Goal: Task Accomplishment & Management: Manage account settings

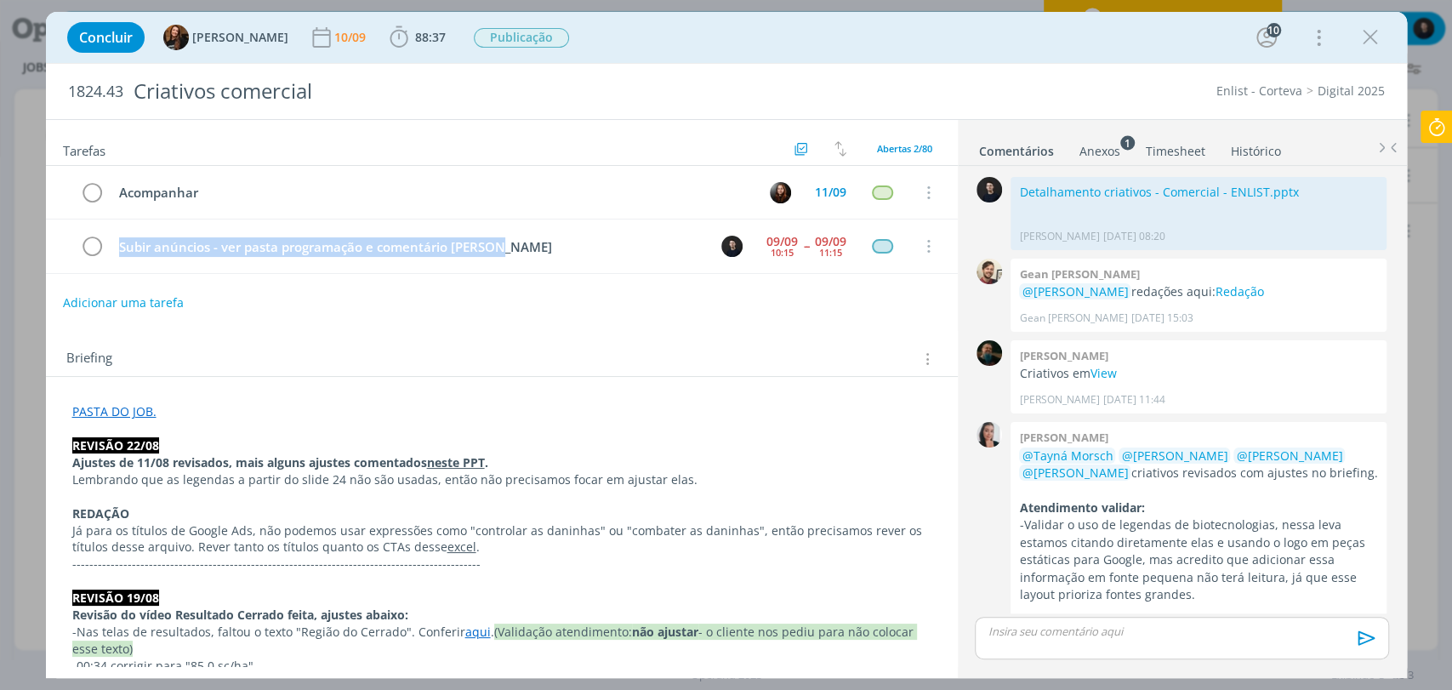
scroll to position [7602, 0]
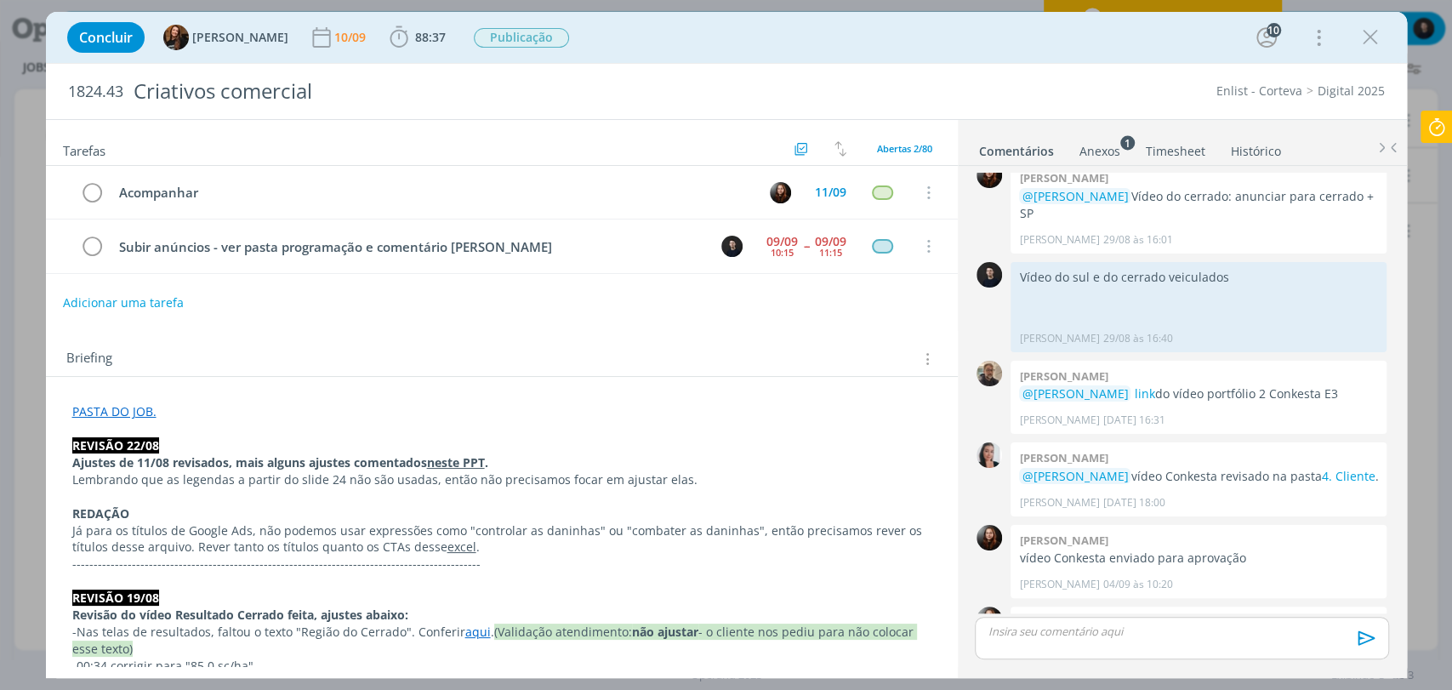
click at [1422, 124] on icon at bounding box center [1436, 127] width 31 height 33
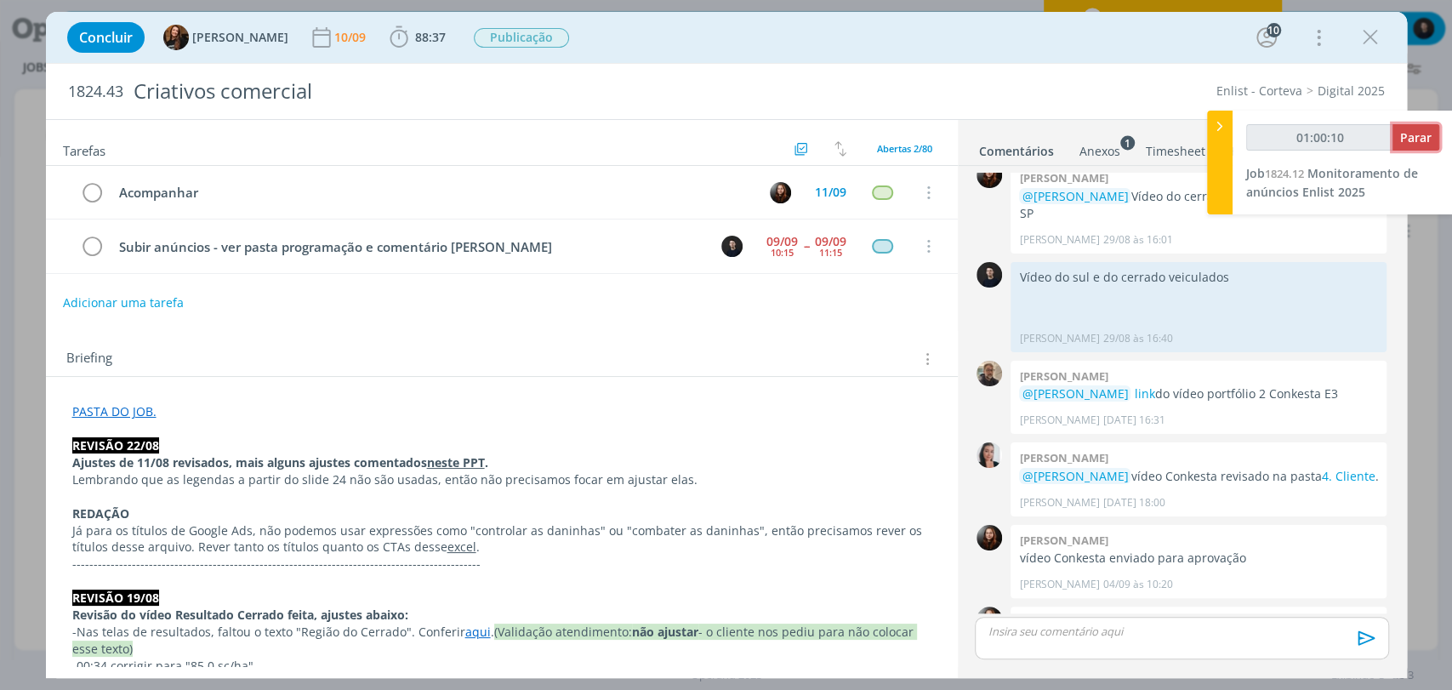
type input "01:00:11"
click at [1424, 132] on span "Parar" at bounding box center [1415, 137] width 31 height 16
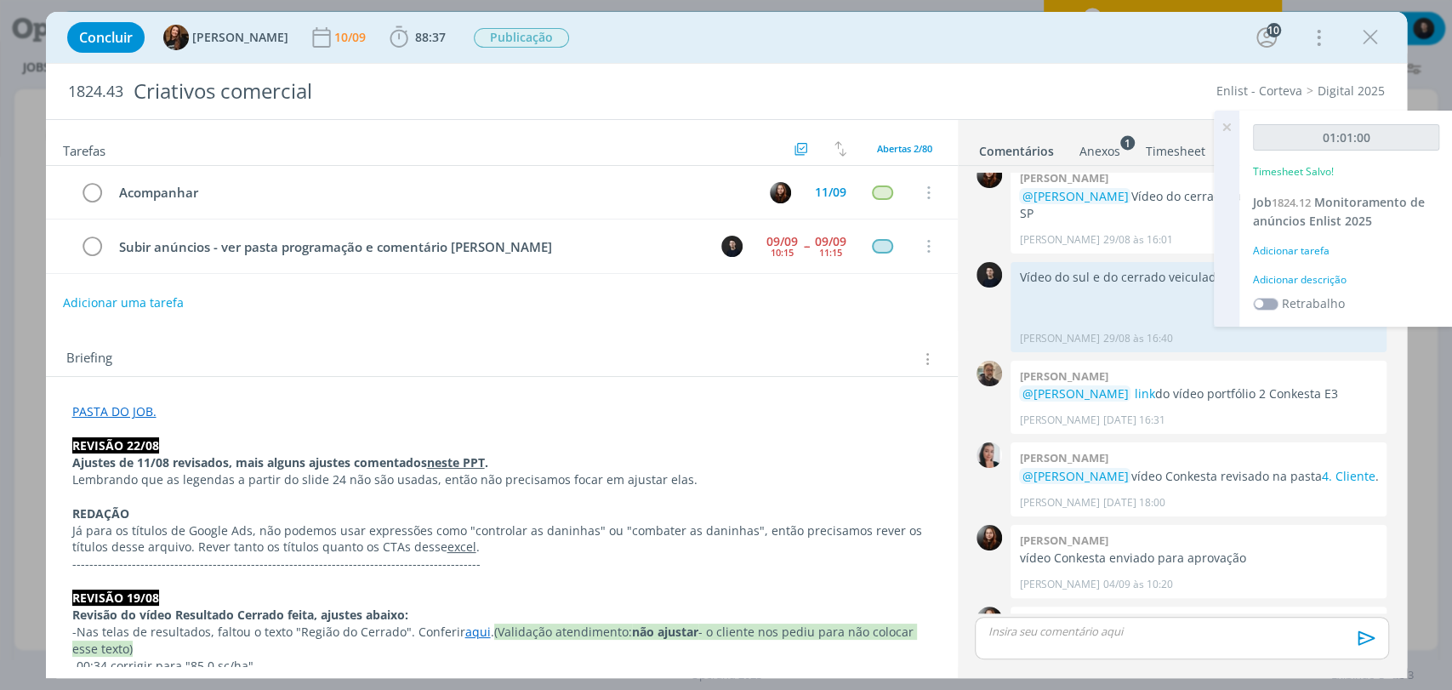
click at [396, 19] on div "Concluir Tayná Morsch 10/09 88:37 Iniciar Apontar Data * 10/09/2025 Horas * 00:…" at bounding box center [727, 37] width 1336 height 41
click at [415, 36] on span "88:37" at bounding box center [430, 37] width 31 height 16
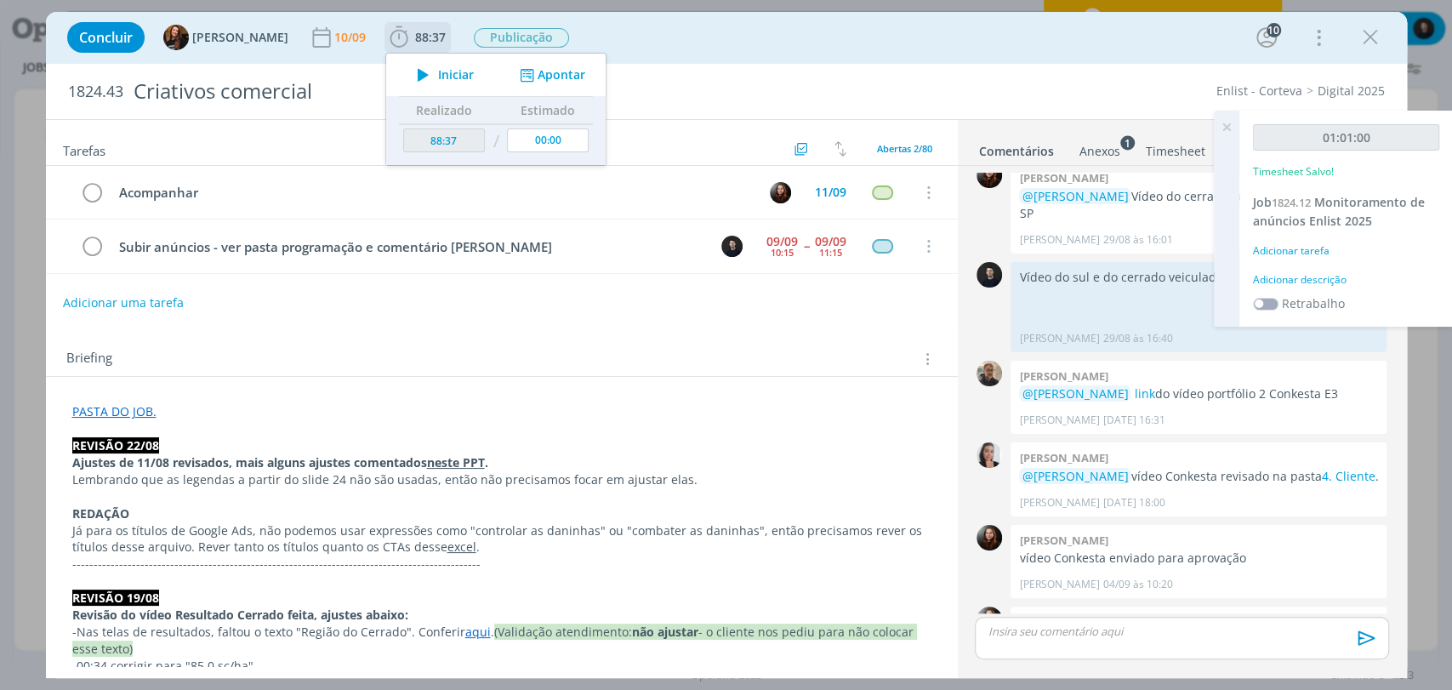
click at [536, 80] on button "Apontar" at bounding box center [550, 75] width 71 height 18
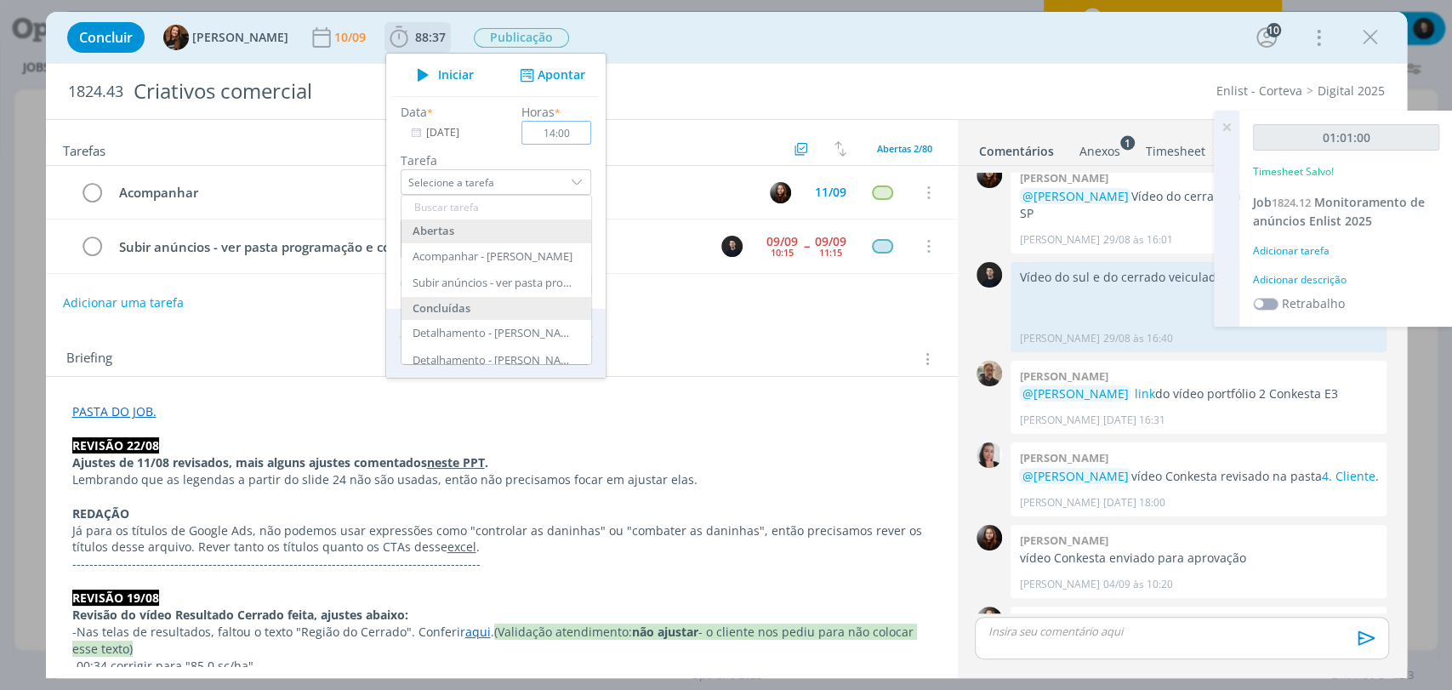
click at [544, 130] on input "14:00" at bounding box center [556, 133] width 70 height 24
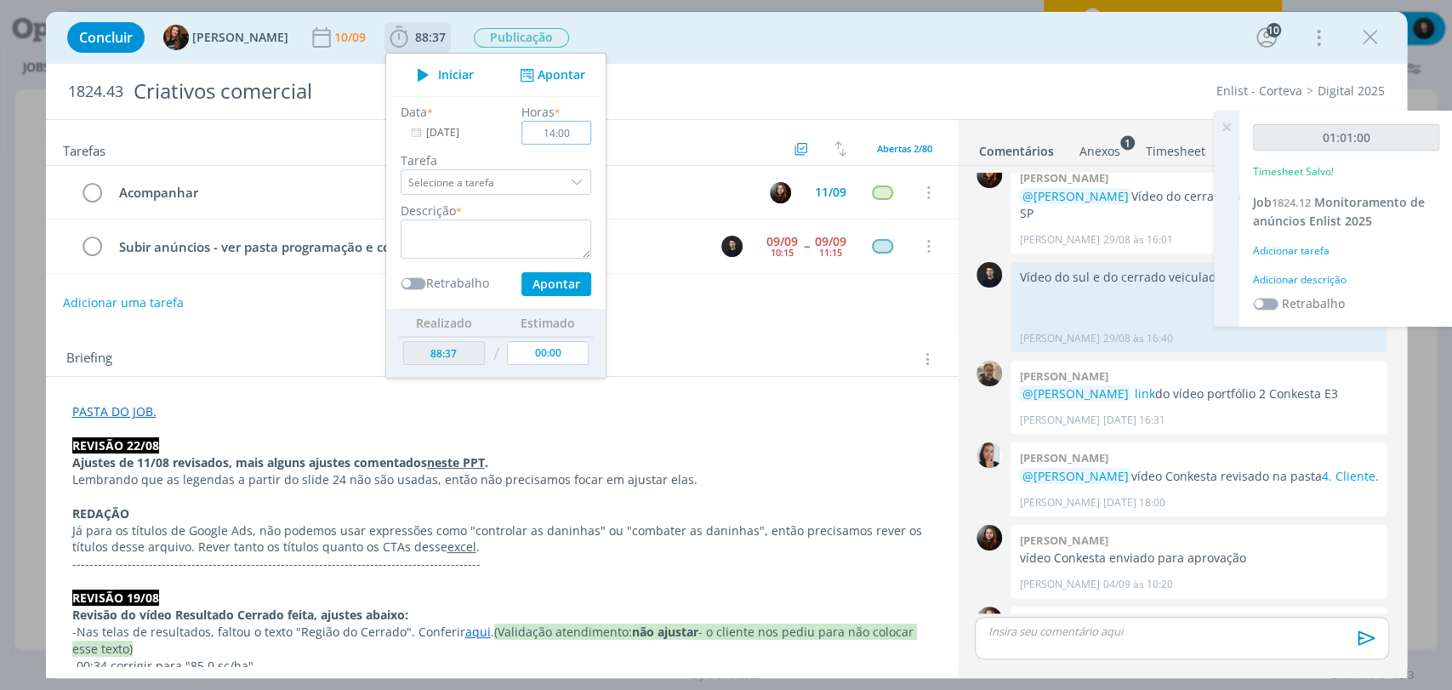
click at [544, 130] on input "14:00" at bounding box center [556, 133] width 70 height 24
type input "01:00"
click at [493, 234] on textarea "dialog" at bounding box center [496, 238] width 191 height 39
type textarea "veiculação de criativos"
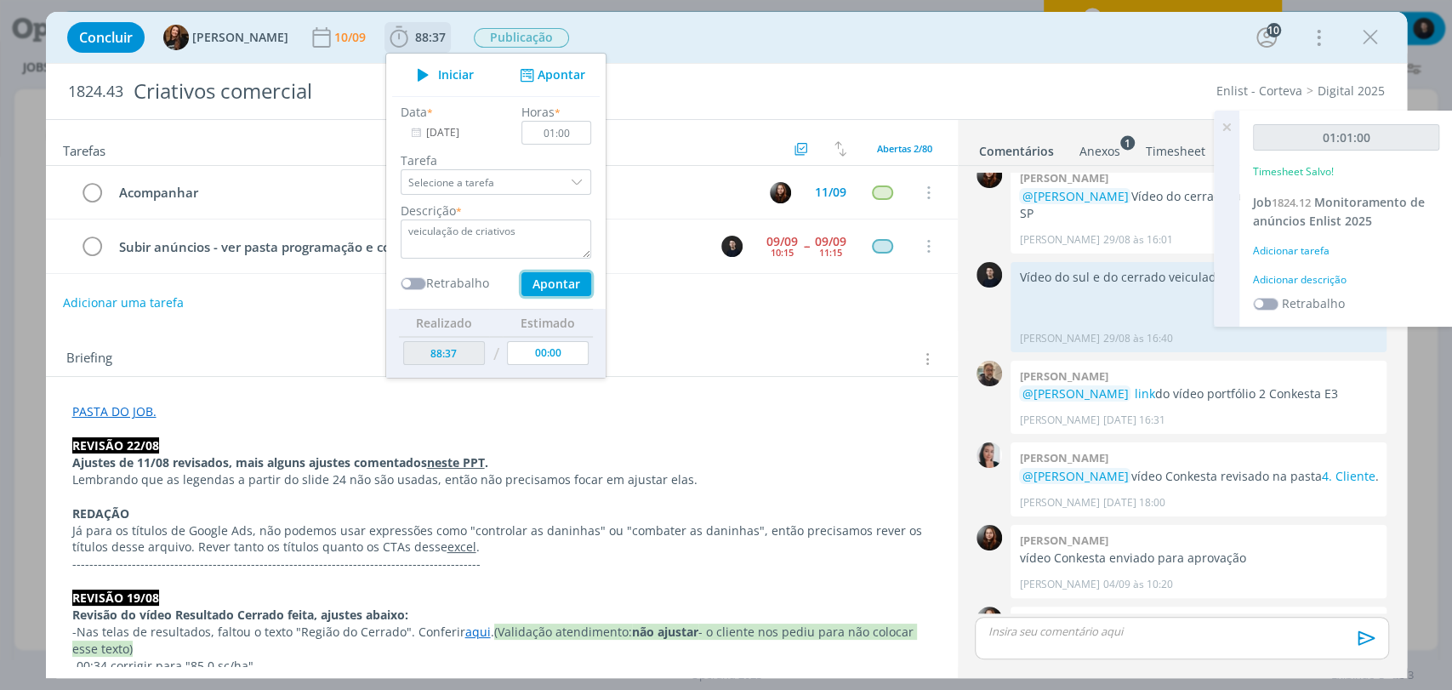
click at [521, 272] on button "Apontar" at bounding box center [556, 284] width 70 height 24
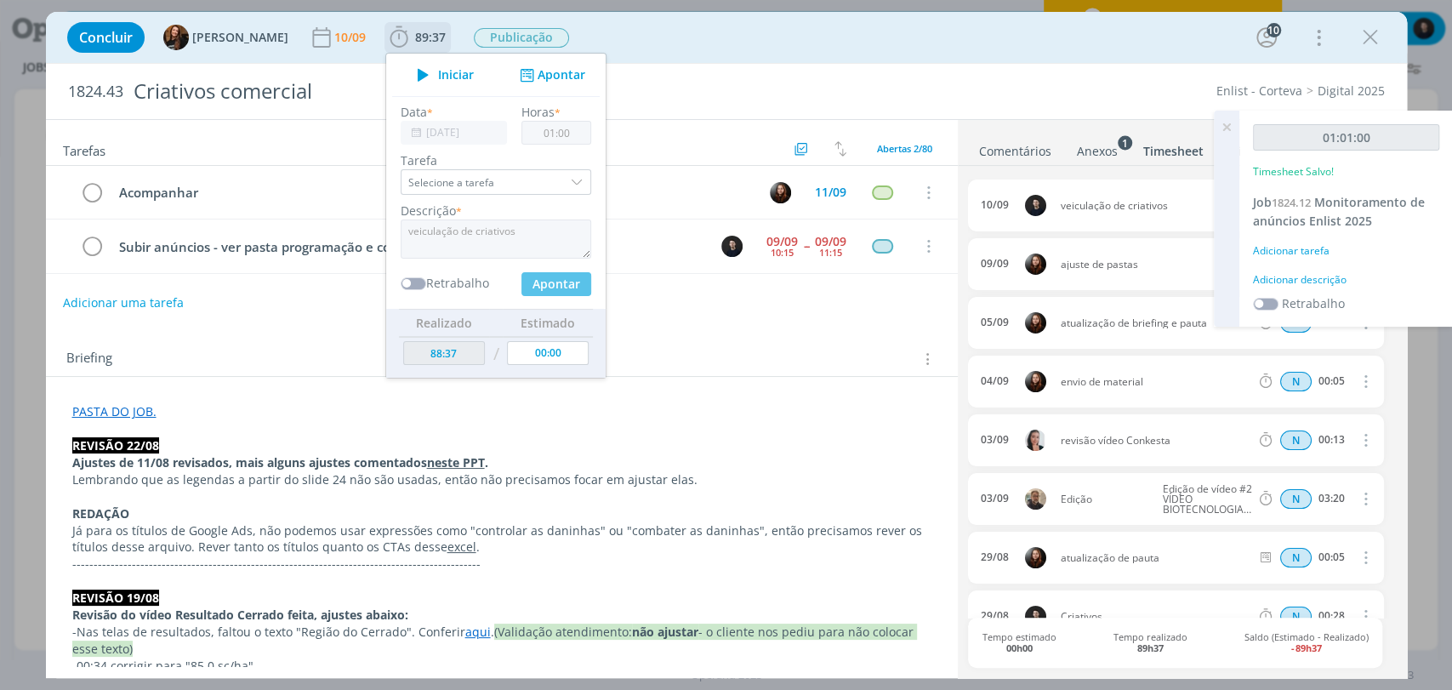
type input "89:37"
type input "00:00"
click at [1007, 159] on ul "Comentários Anexos 1 Timesheet Histórico" at bounding box center [1182, 143] width 449 height 46
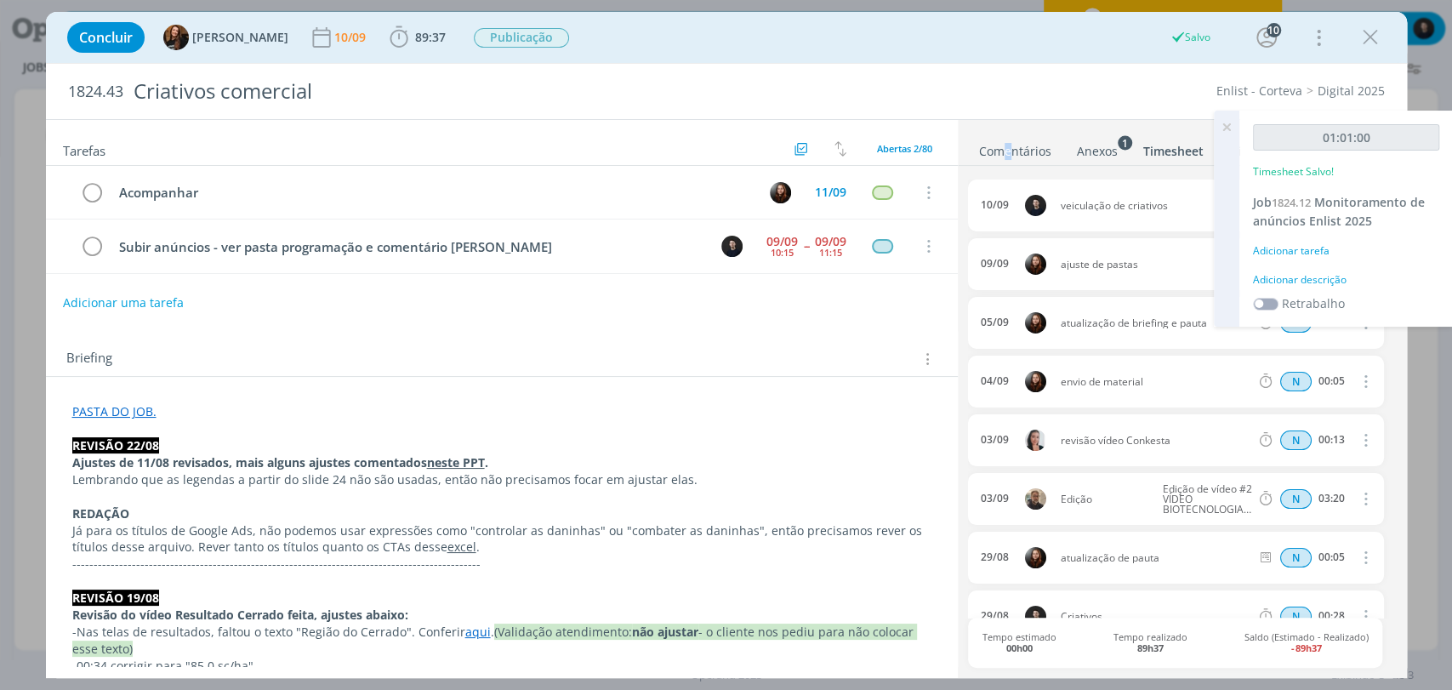
click at [1009, 150] on link "Comentários" at bounding box center [1015, 147] width 74 height 25
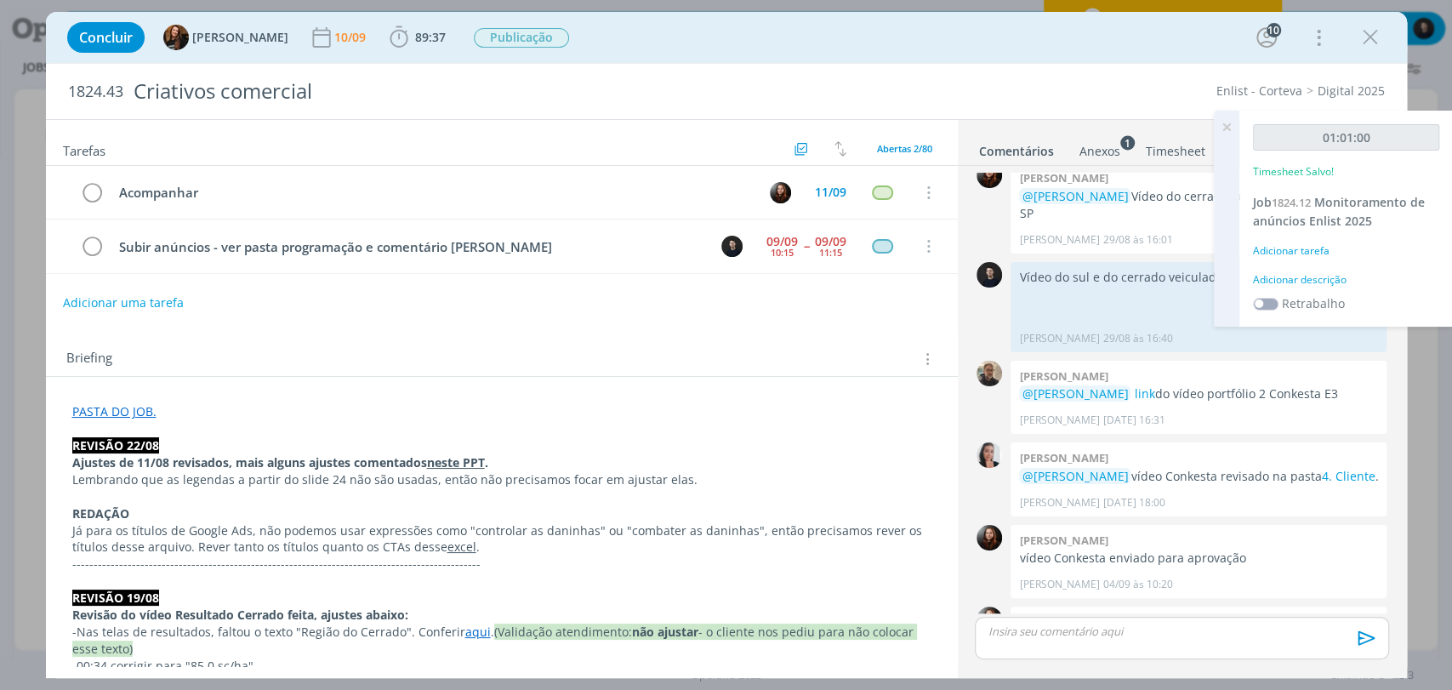
click at [1056, 633] on p "dialog" at bounding box center [1181, 631] width 386 height 15
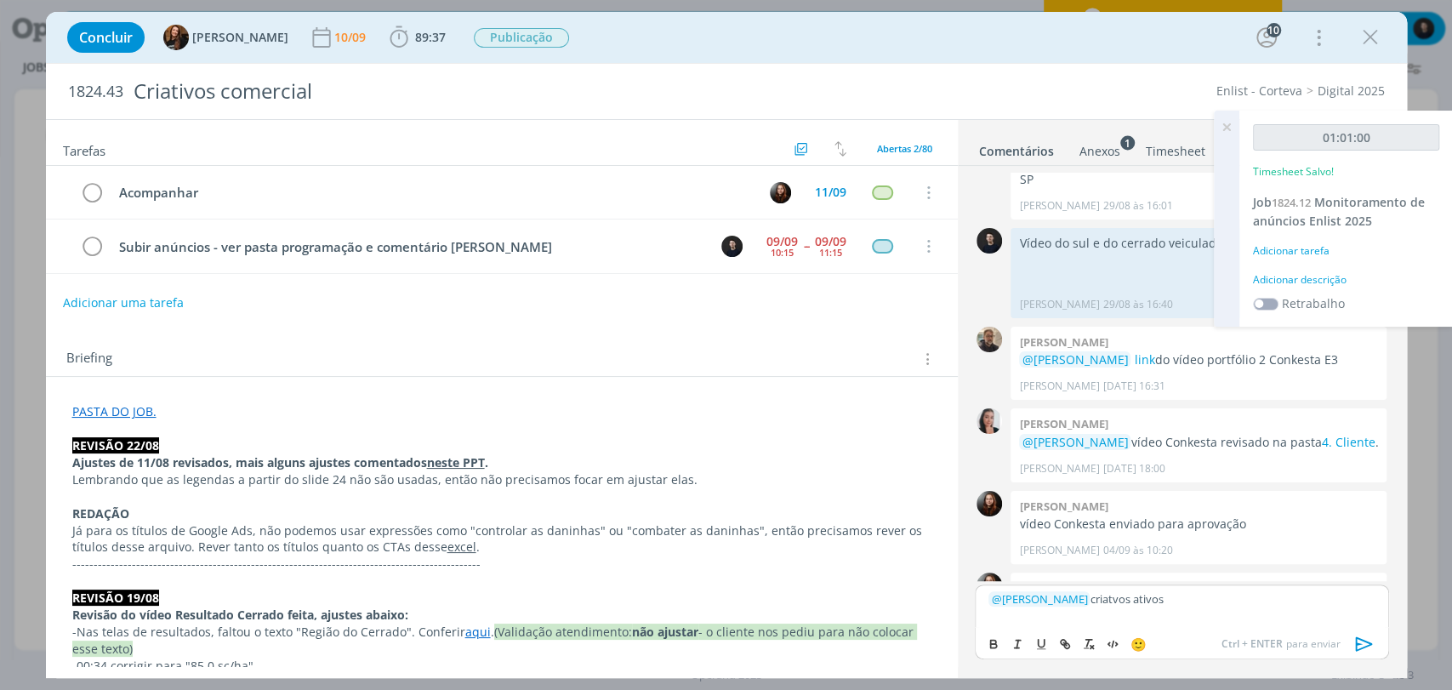
scroll to position [7635, 0]
click at [1112, 599] on p "﻿ @ Eduarda Pereira ﻿ criatvos ativos" at bounding box center [1181, 598] width 386 height 15
click at [0, 0] on lt-span "criativos" at bounding box center [0, 0] width 0 height 0
click at [1361, 647] on icon "dialog" at bounding box center [1363, 643] width 17 height 14
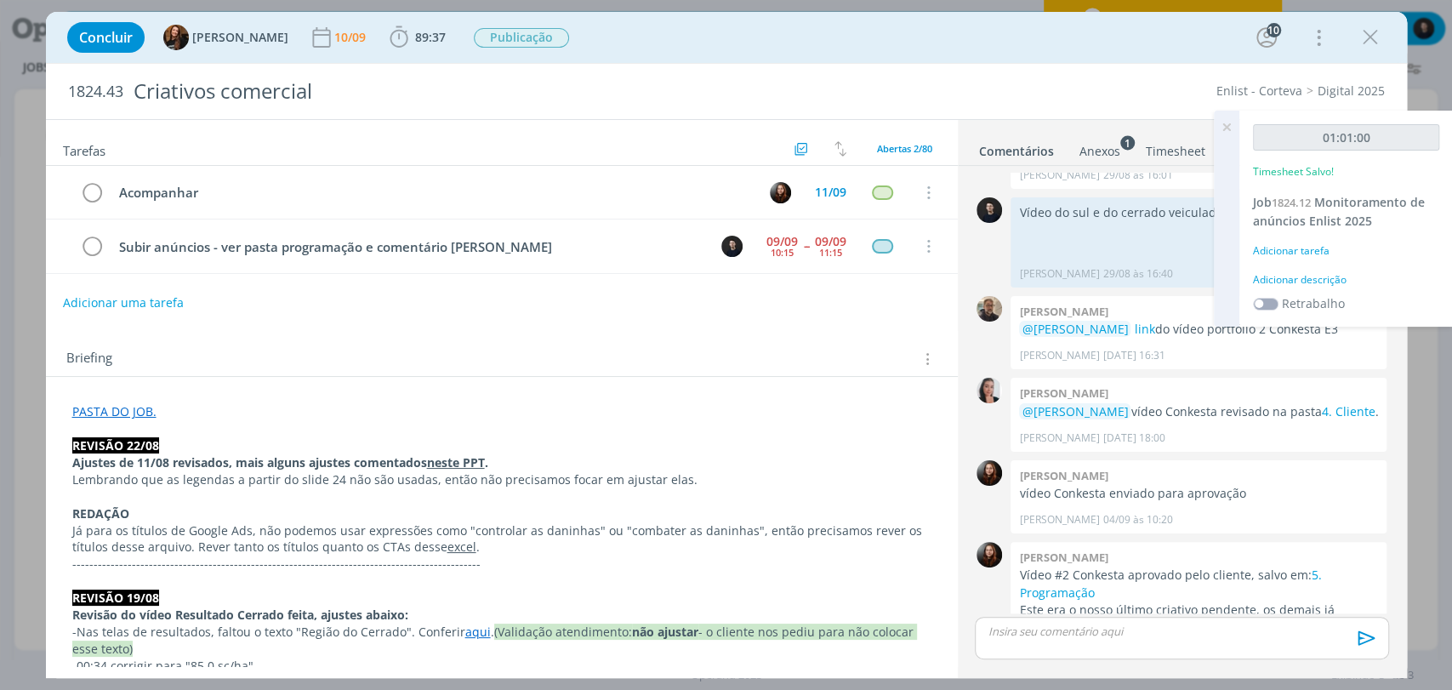
click at [40, 29] on div "Concluir Tayná Morsch 10/09 89:37 Iniciar Apontar Data * 10/09/2025 Horas * 00:…" at bounding box center [726, 345] width 1452 height 690
click at [37, 28] on div "Concluir Tayná Morsch 10/09 89:37 Iniciar Apontar Data * 10/09/2025 Horas * 00:…" at bounding box center [726, 345] width 1452 height 690
click at [1365, 38] on icon "dialog" at bounding box center [1371, 38] width 26 height 26
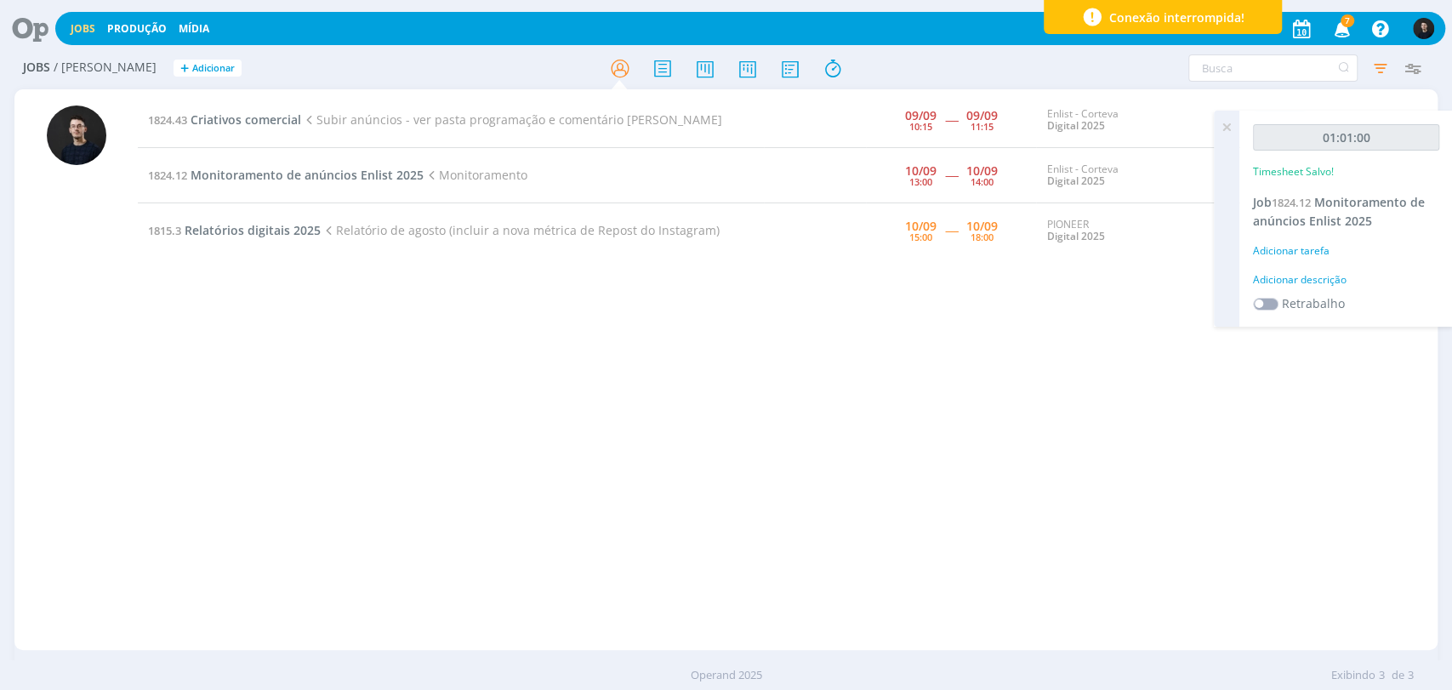
click at [55, 29] on div "Jobs Produção Mídia 7 Notificações Central de Ajuda Área de Membros Implantação…" at bounding box center [750, 28] width 1390 height 33
click at [48, 26] on div at bounding box center [31, 28] width 48 height 37
click at [33, 26] on icon at bounding box center [24, 28] width 35 height 33
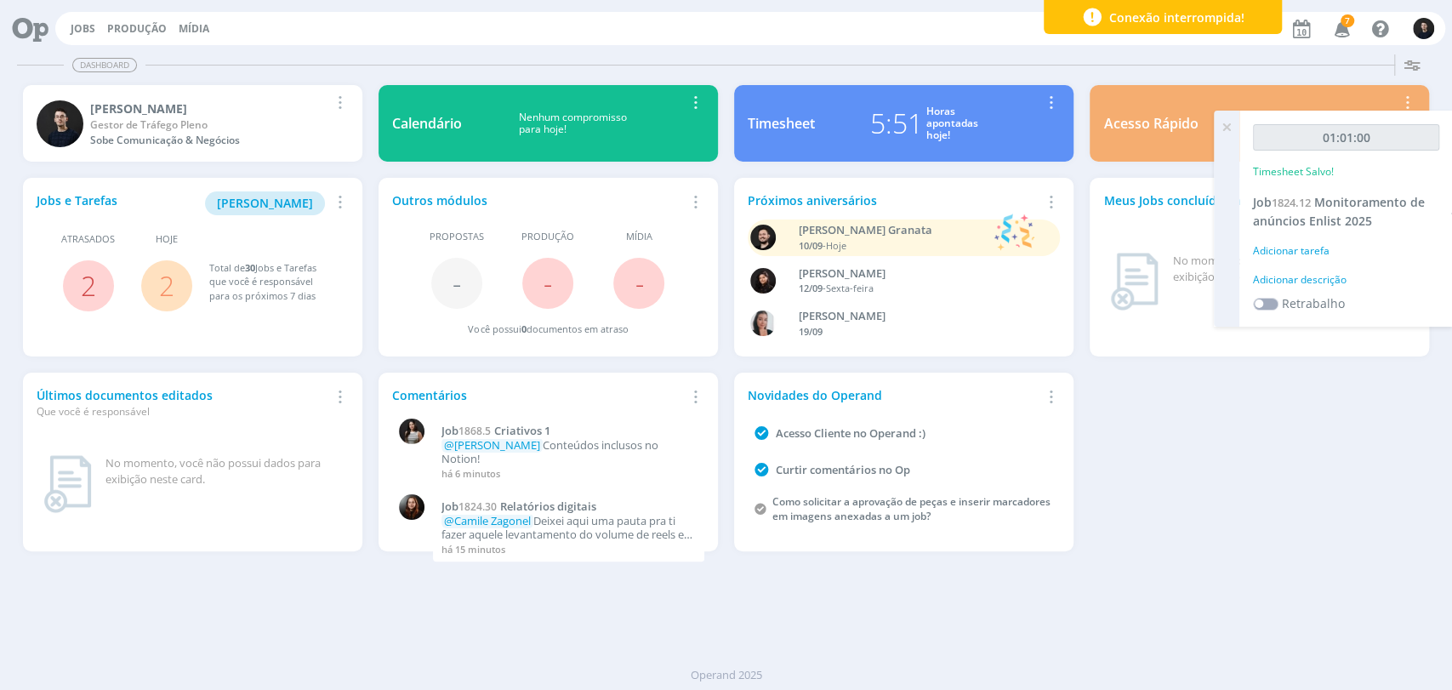
click at [928, 96] on link "Timesheet 5:51 Horas apontadas hoje! Remover Card" at bounding box center [903, 123] width 339 height 77
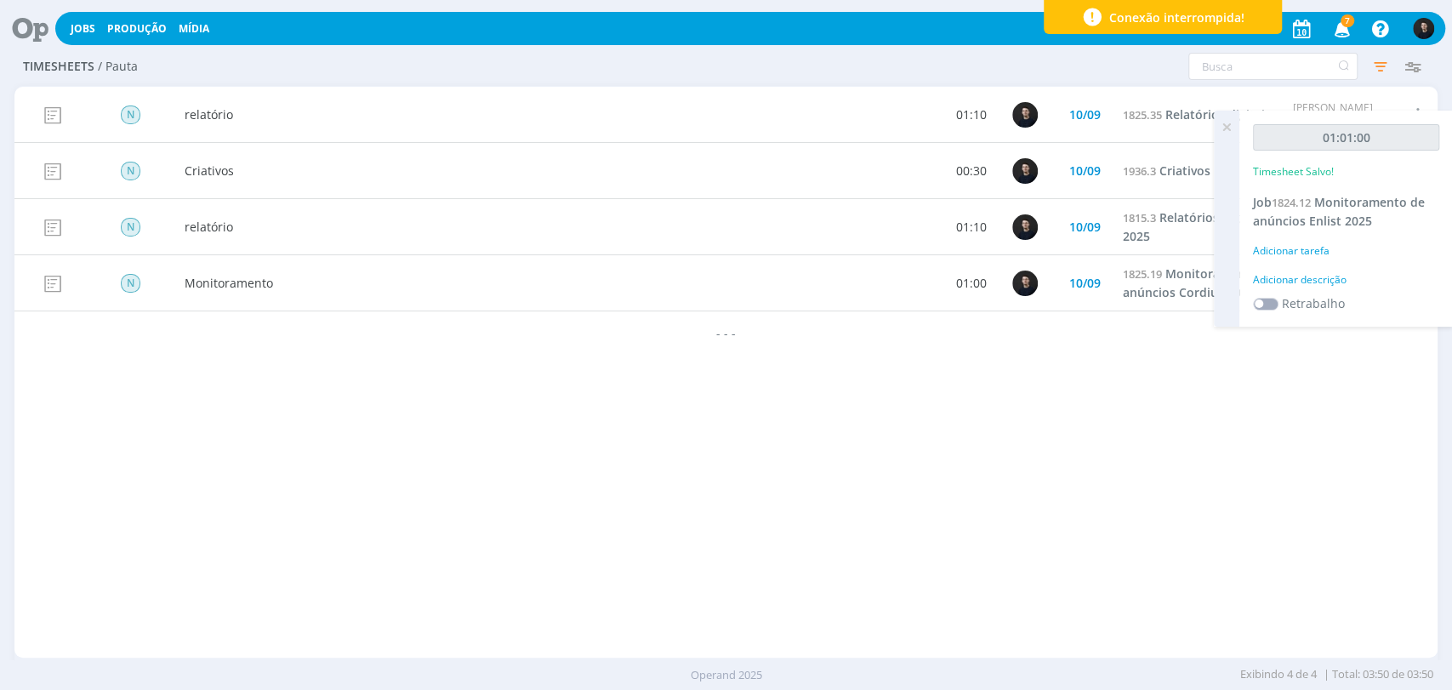
click at [1230, 128] on icon at bounding box center [1226, 127] width 31 height 33
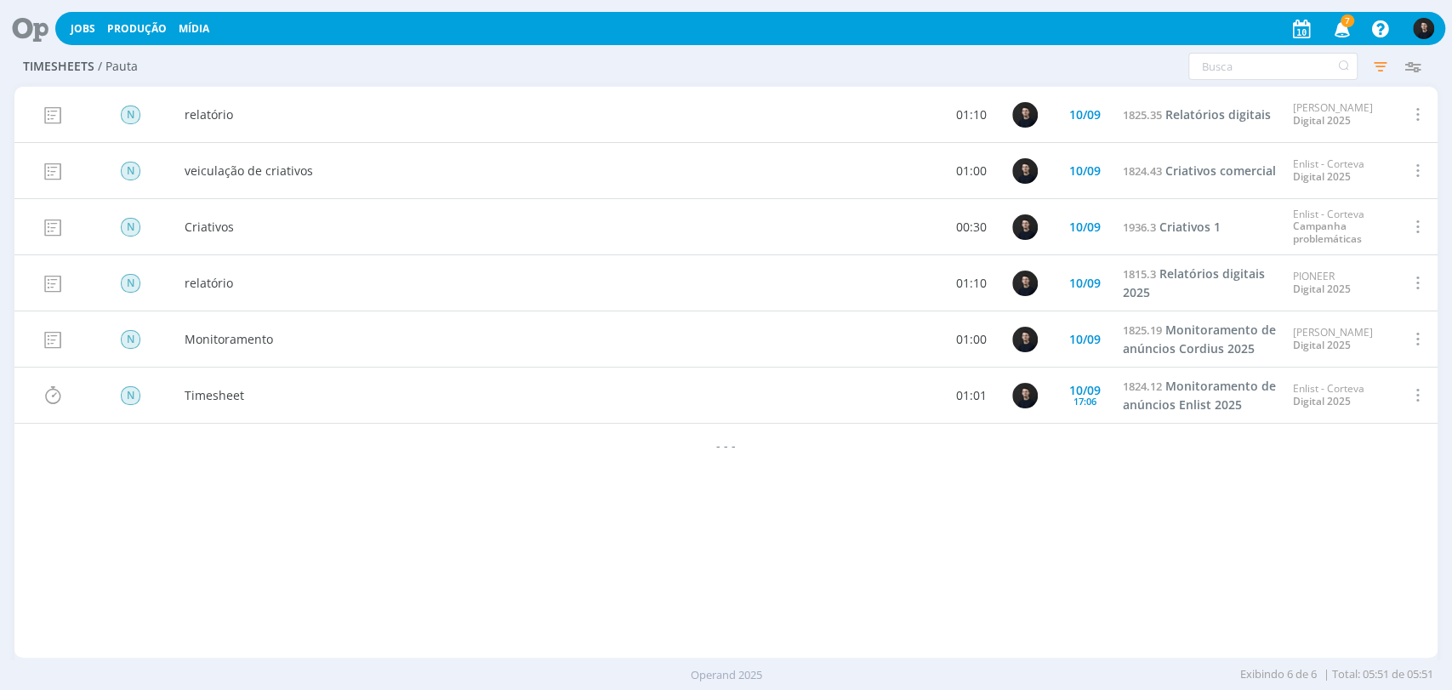
click at [39, 32] on icon at bounding box center [24, 28] width 35 height 33
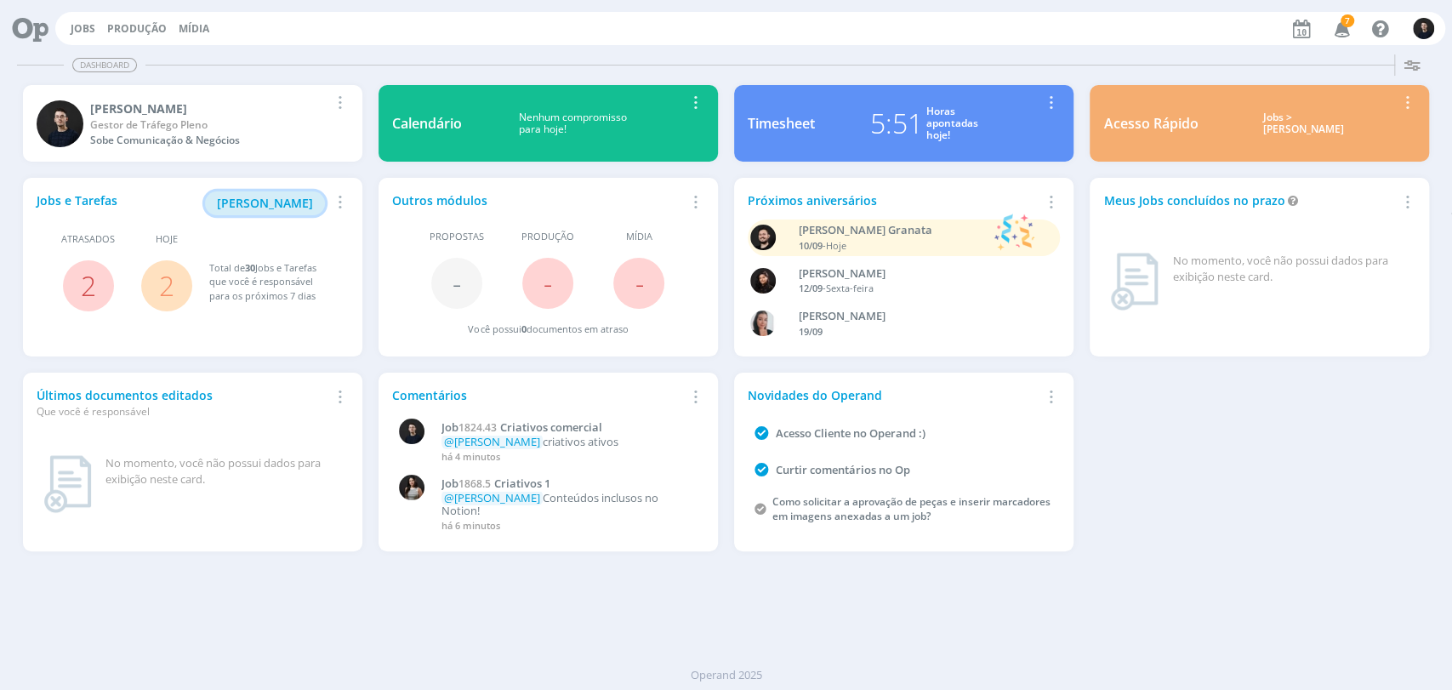
click at [286, 208] on span "[PERSON_NAME]" at bounding box center [265, 203] width 96 height 16
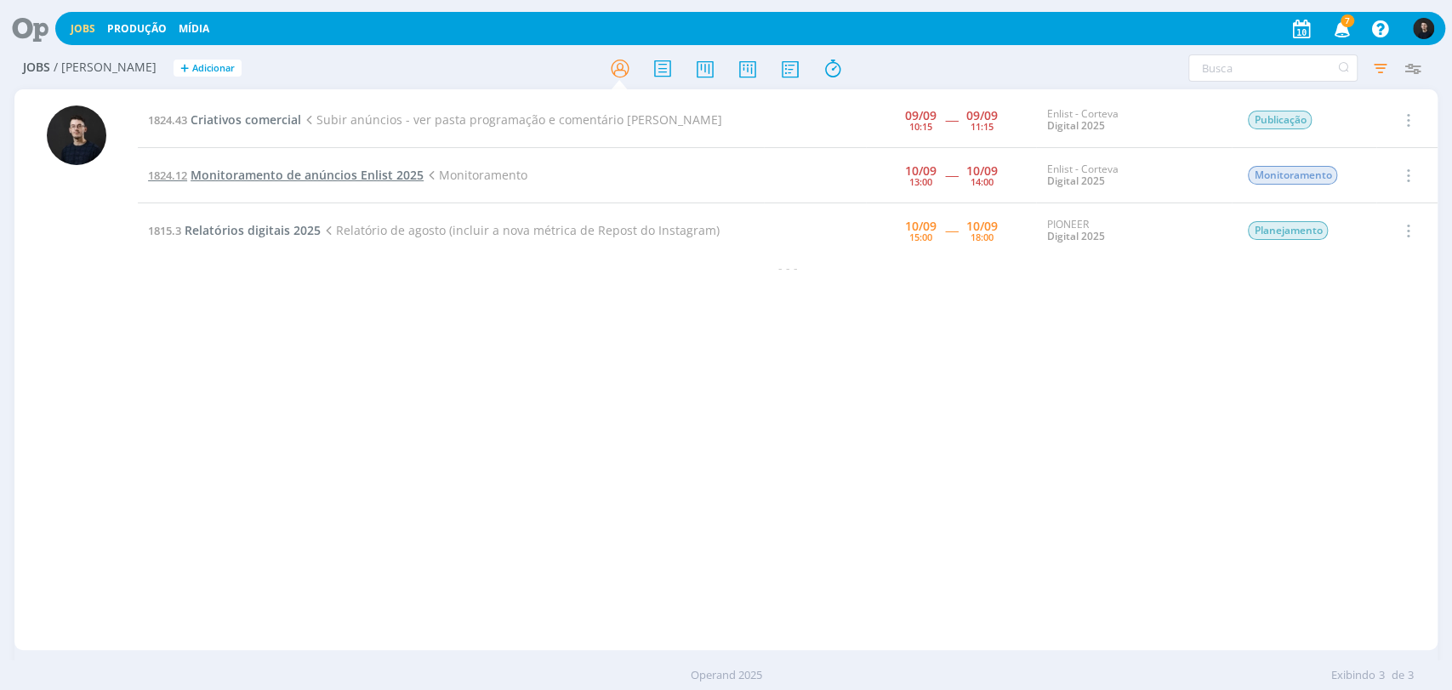
click at [266, 172] on span "Monitoramento de anúncios Enlist 2025" at bounding box center [307, 175] width 233 height 16
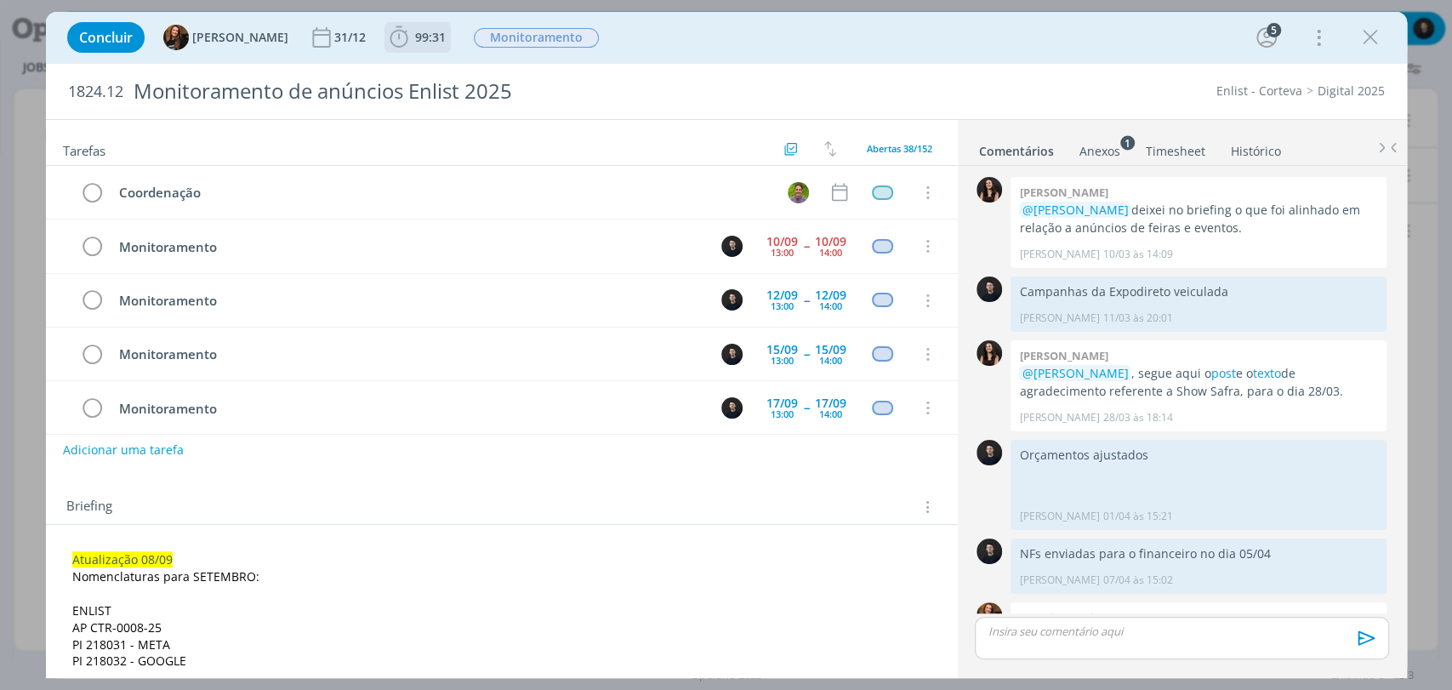
scroll to position [1626, 0]
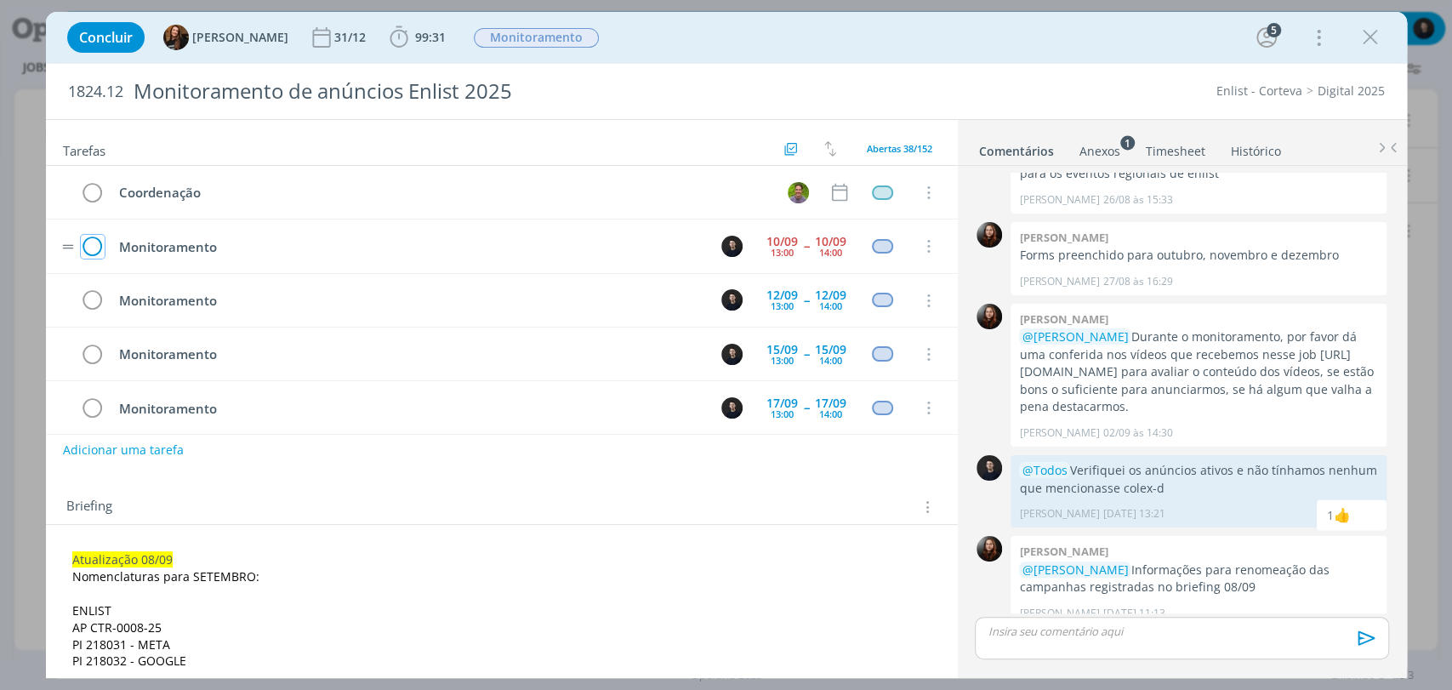
click at [97, 242] on icon "dialog" at bounding box center [93, 247] width 24 height 26
click at [1368, 36] on icon "dialog" at bounding box center [1371, 38] width 26 height 26
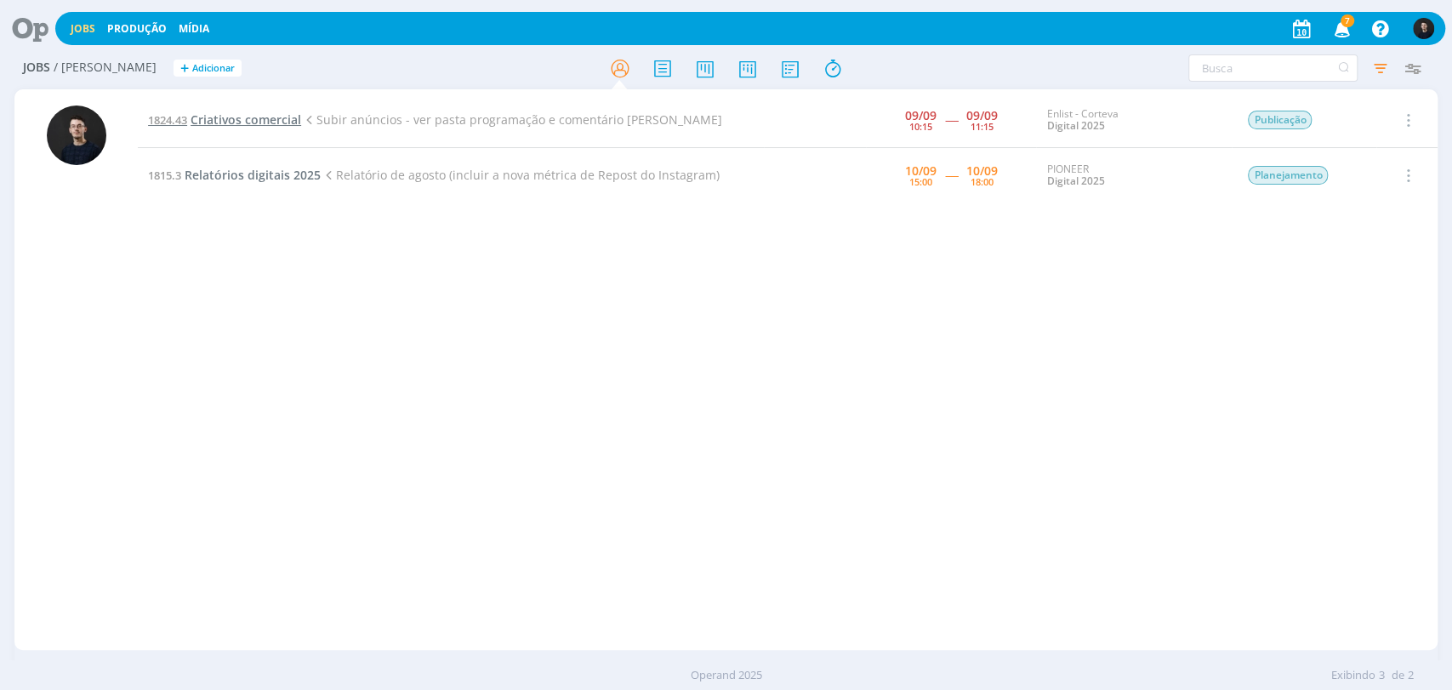
click at [273, 125] on span "Criativos comercial" at bounding box center [246, 119] width 111 height 16
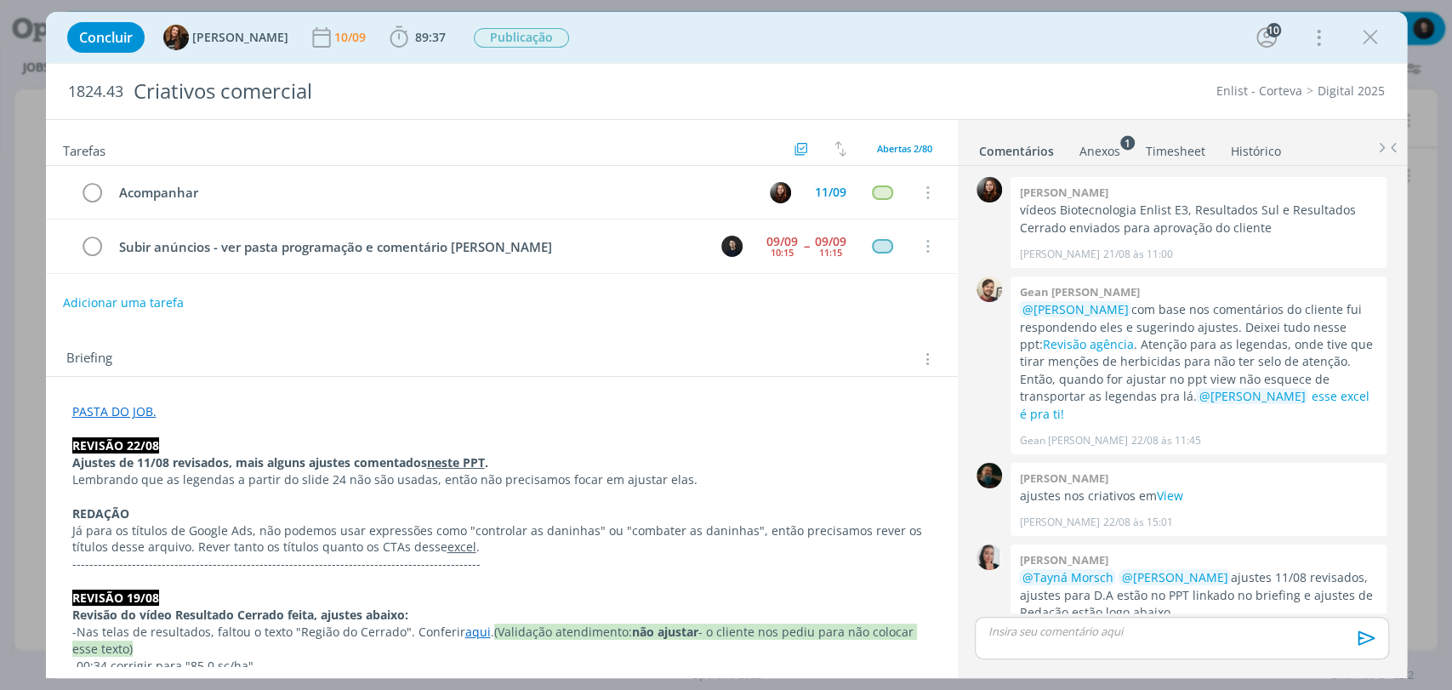
scroll to position [1647, 0]
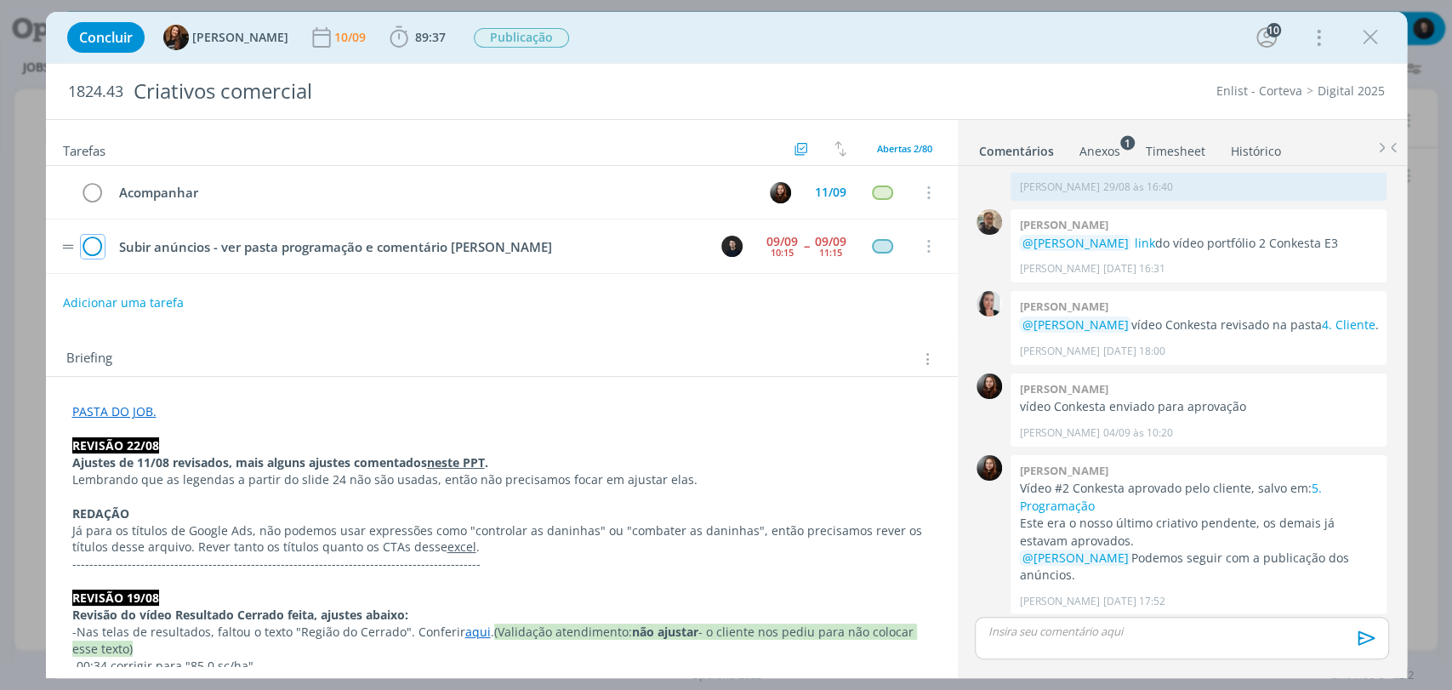
click at [94, 243] on icon "dialog" at bounding box center [93, 247] width 24 height 26
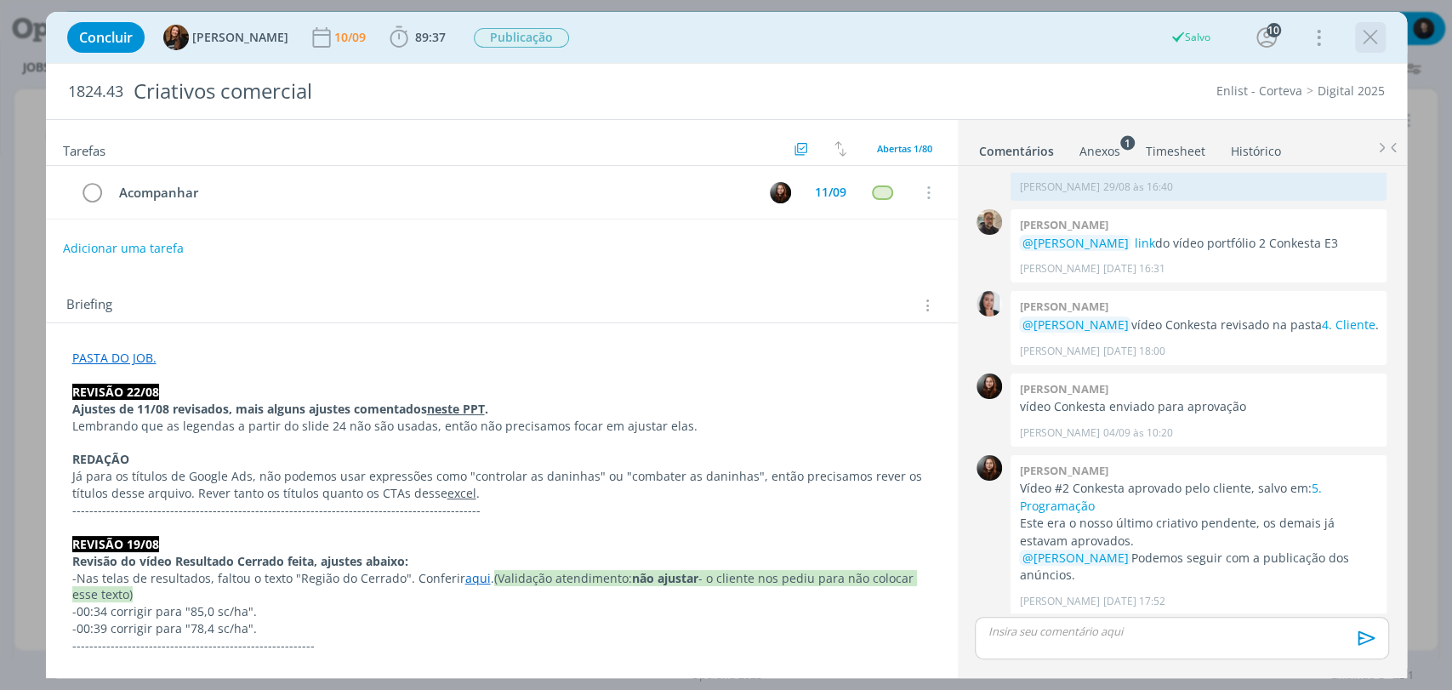
click at [1367, 39] on icon "dialog" at bounding box center [1371, 38] width 26 height 26
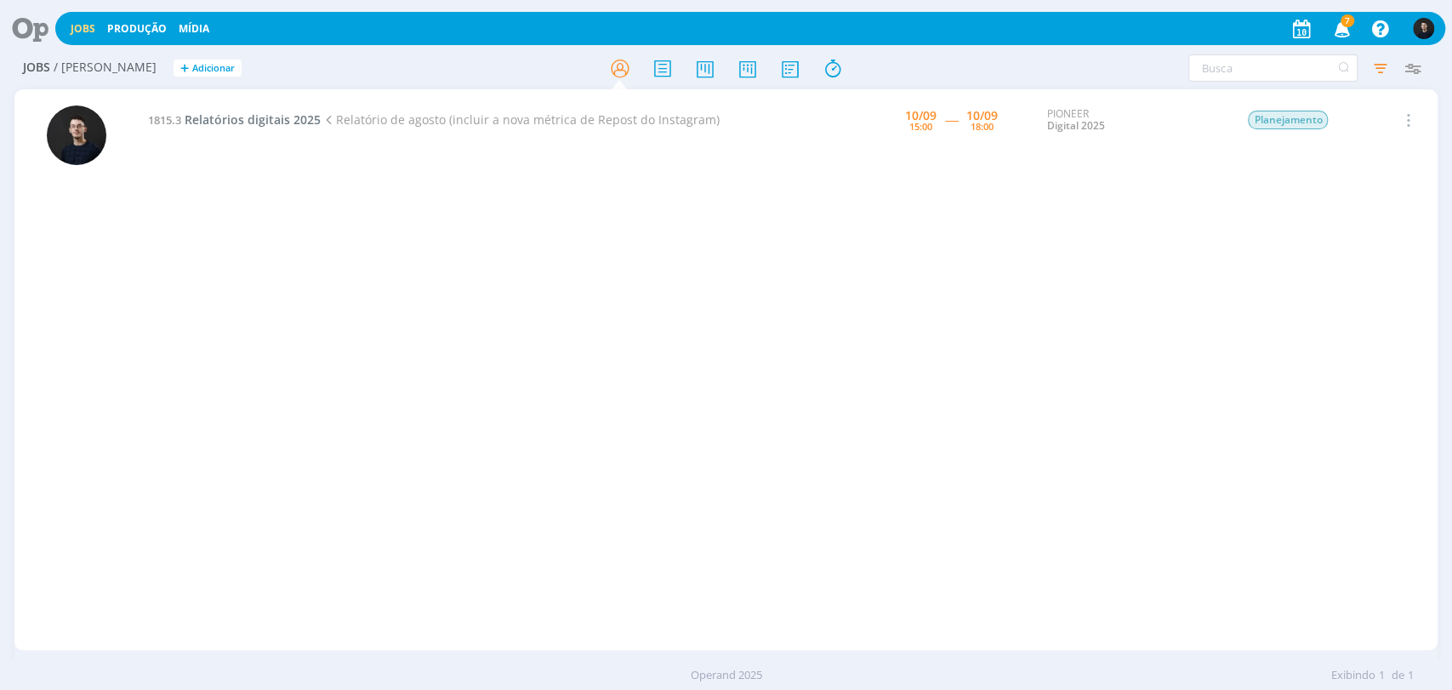
click at [642, 299] on div "1815.3 Relatórios digitais 2025 Relatório de agosto (incluir a nova métrica de …" at bounding box center [788, 370] width 1300 height 554
click at [276, 120] on span "Relatórios digitais 2025" at bounding box center [253, 119] width 136 height 16
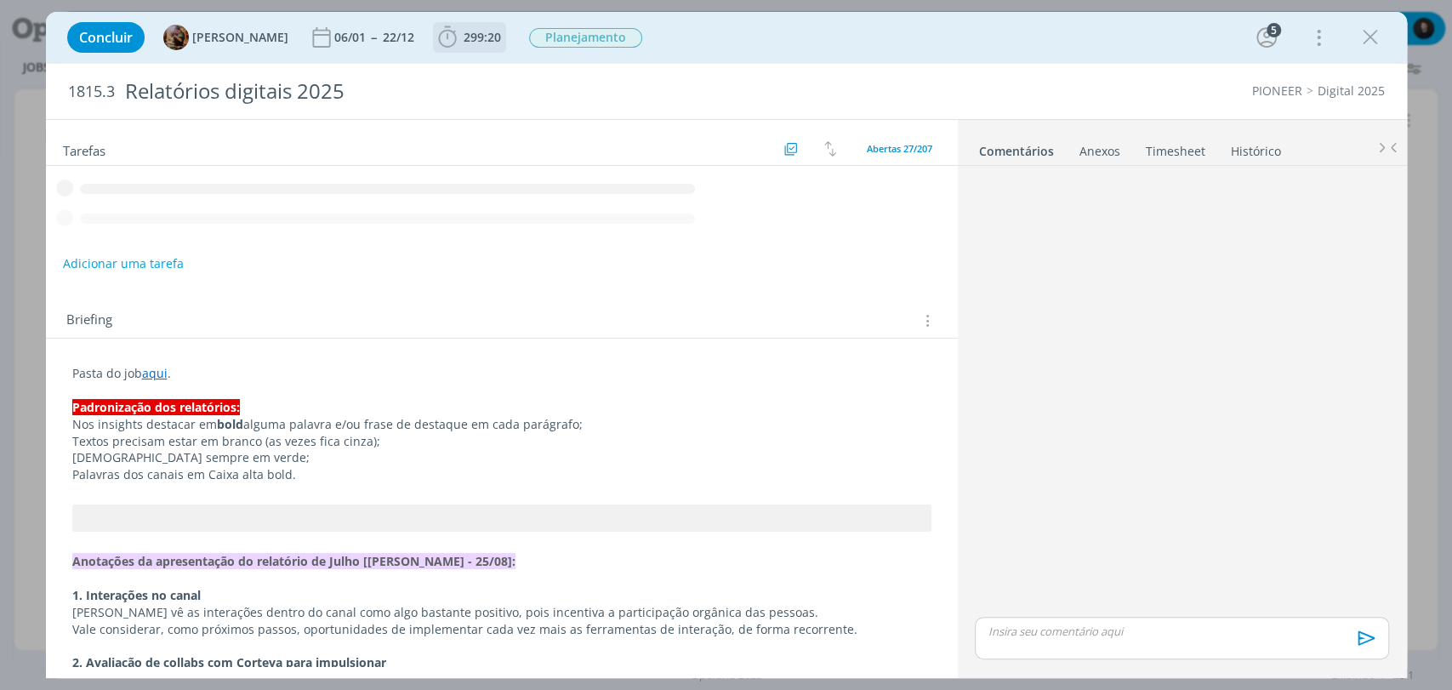
click at [501, 38] on span "299:20" at bounding box center [482, 37] width 37 height 16
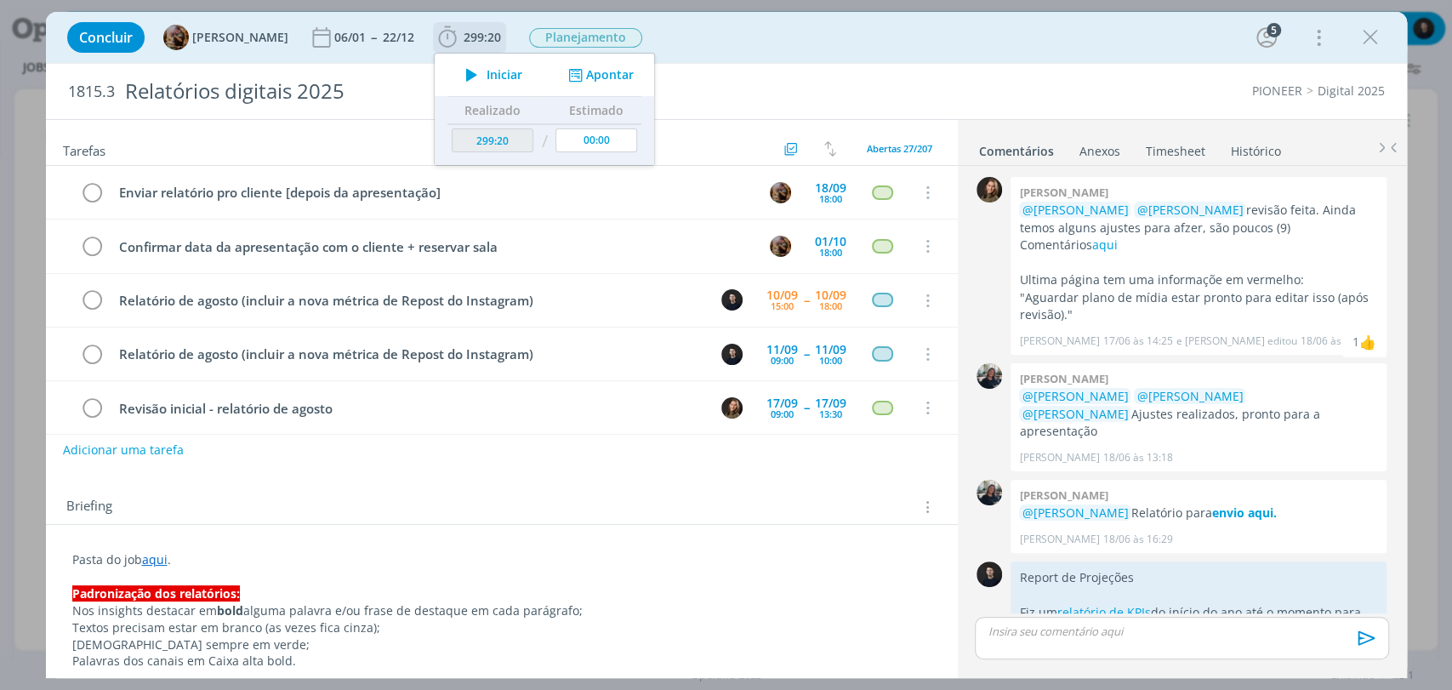
scroll to position [1877, 0]
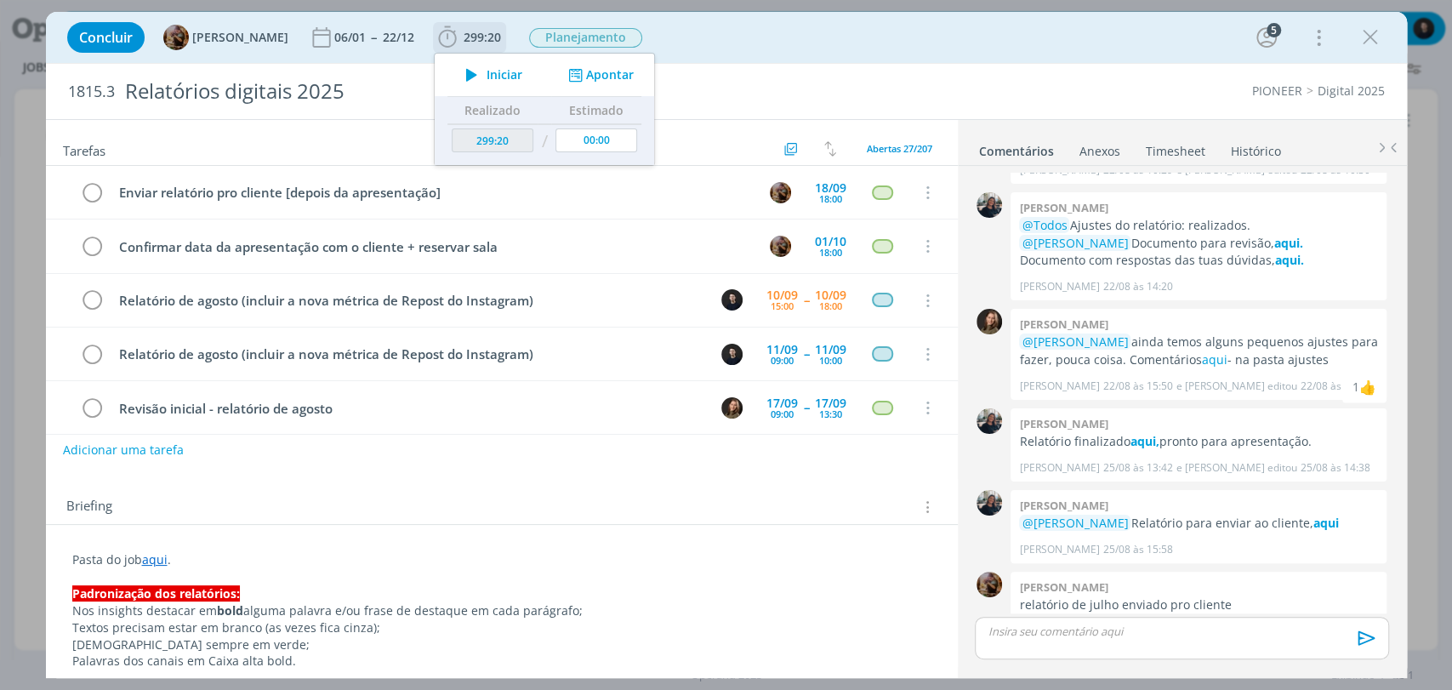
click at [606, 71] on button "Apontar" at bounding box center [598, 75] width 71 height 18
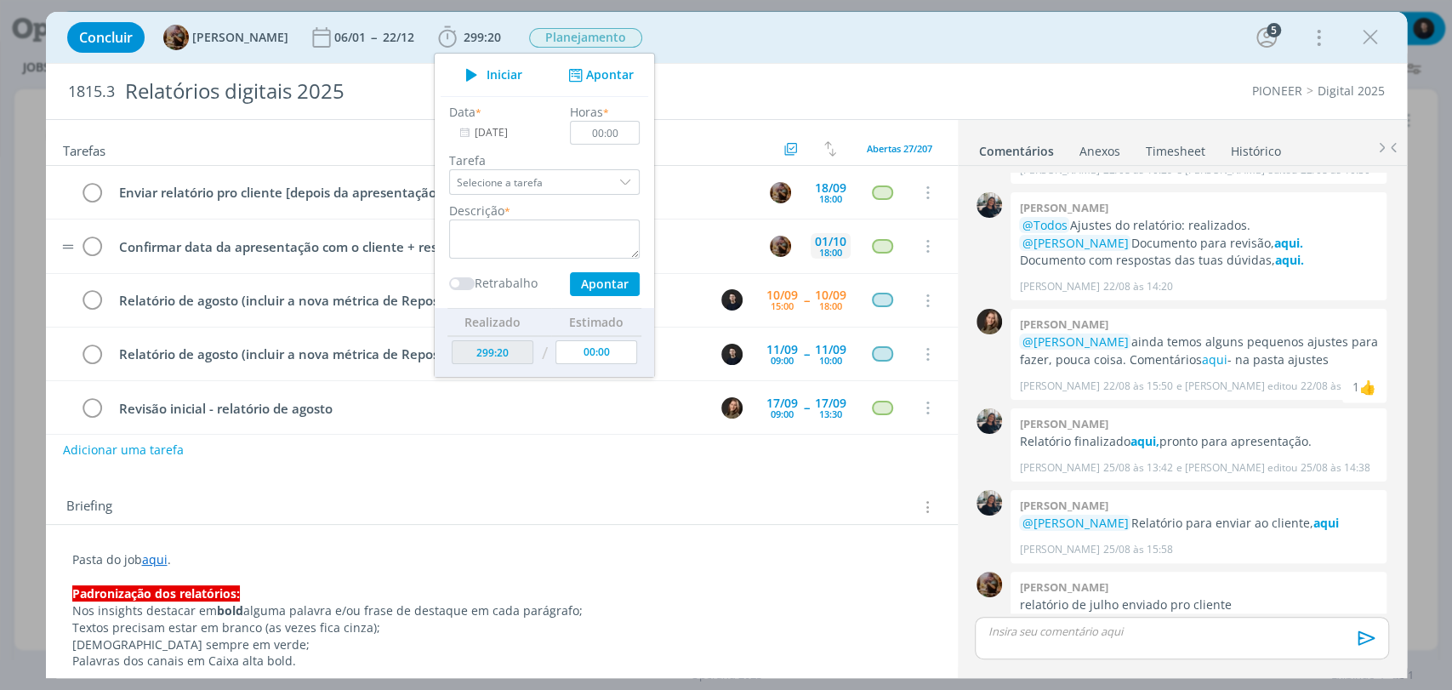
scroll to position [54, 0]
click at [640, 134] on input "00:30" at bounding box center [605, 133] width 70 height 24
type input "00:00"
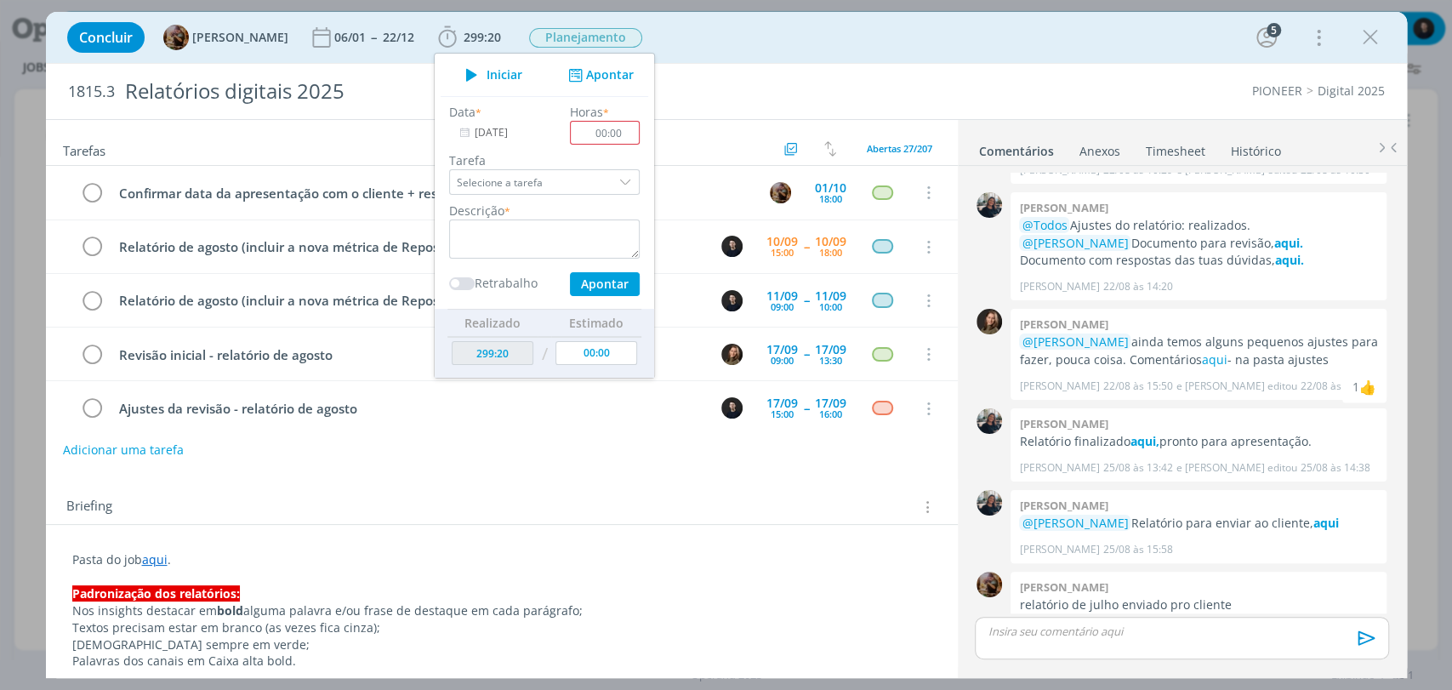
click at [1381, 36] on icon "dialog" at bounding box center [1371, 38] width 26 height 26
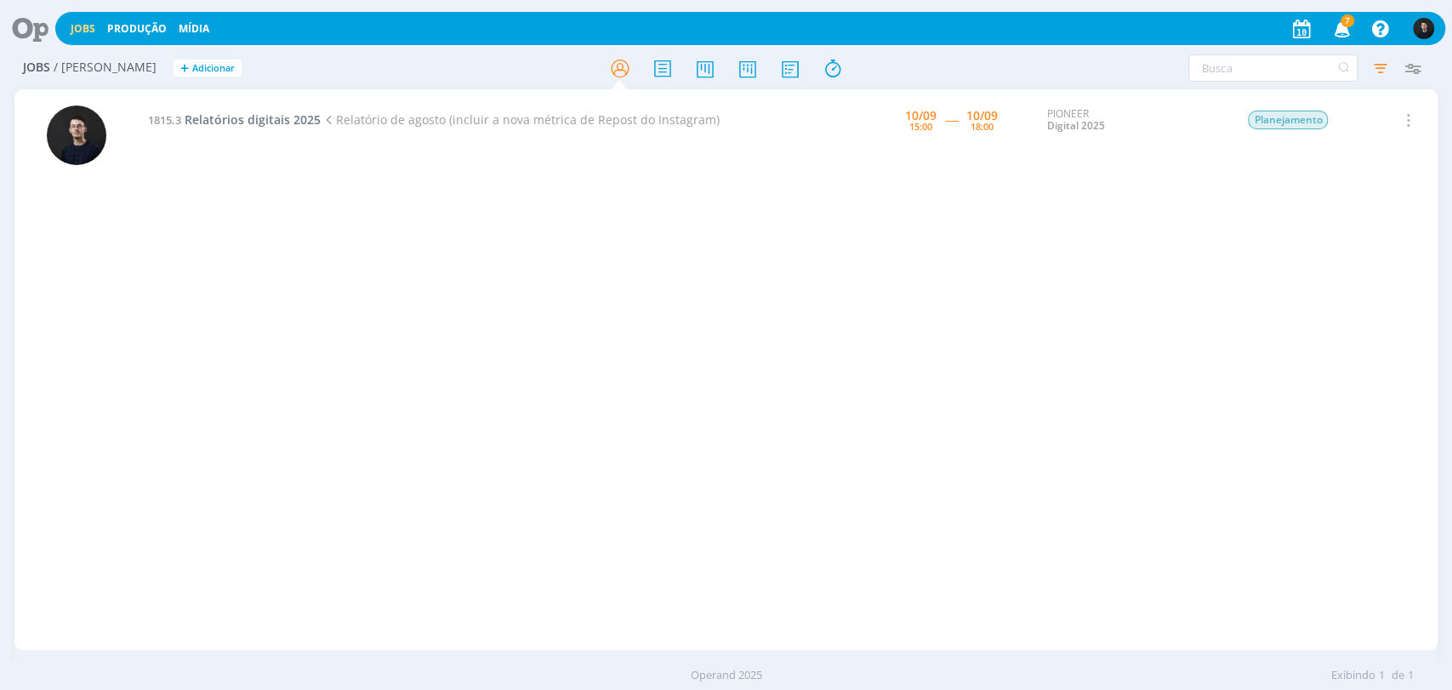
click at [31, 20] on icon at bounding box center [24, 28] width 35 height 33
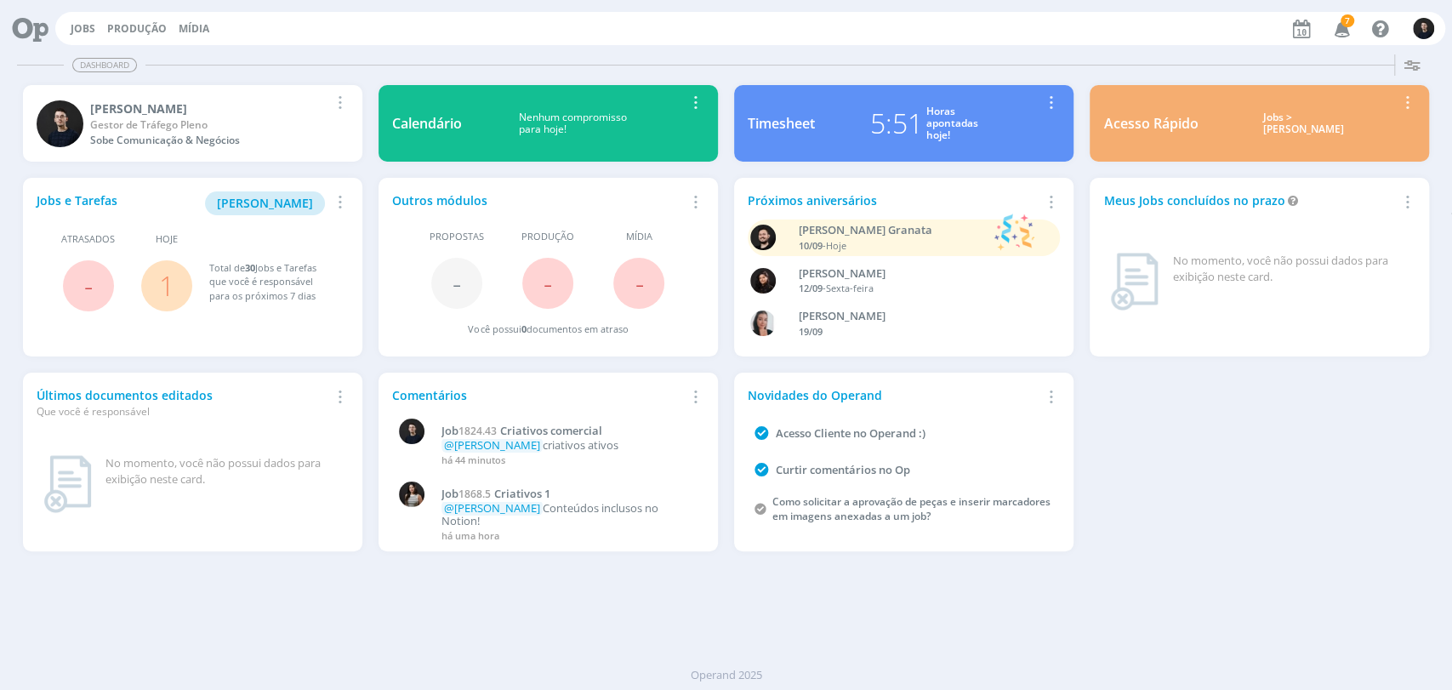
click at [932, 126] on div "Horas apontadas hoje!" at bounding box center [952, 123] width 52 height 37
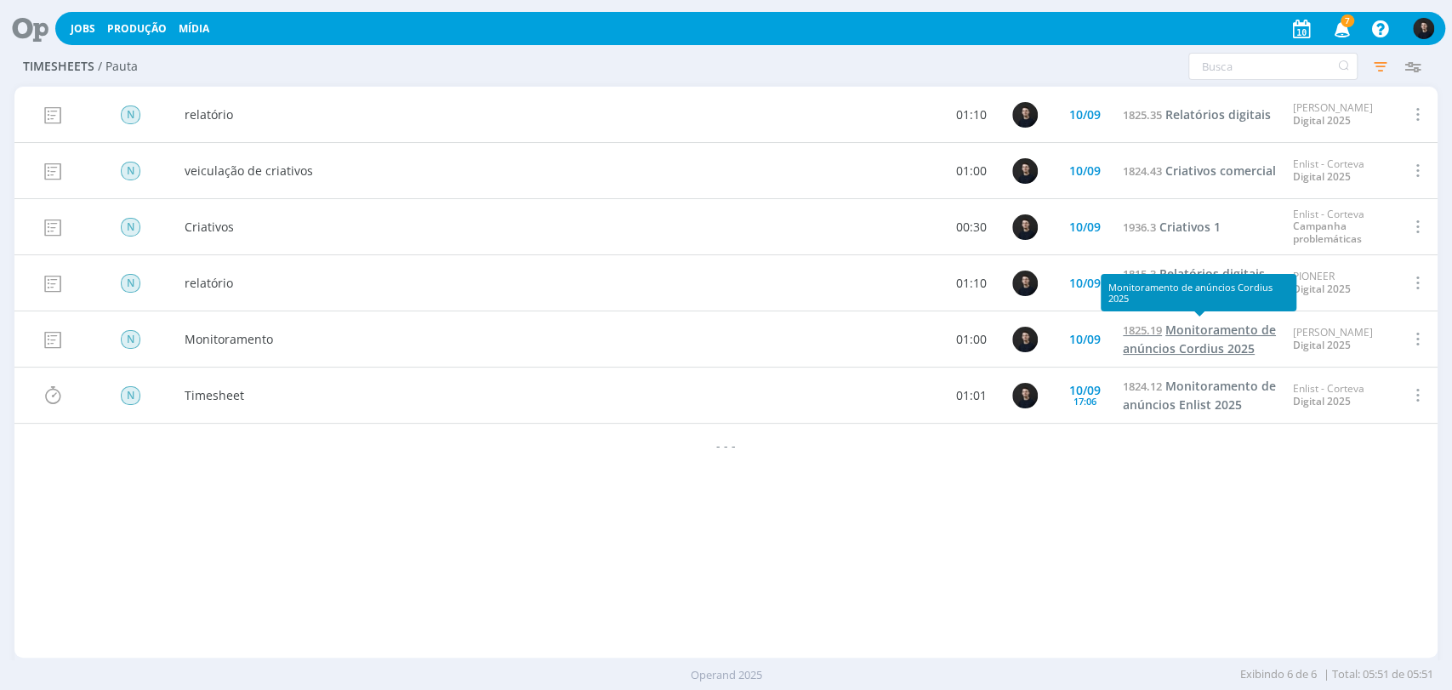
click at [1211, 331] on span "Monitoramento de anúncios Cordius 2025" at bounding box center [1199, 339] width 153 height 35
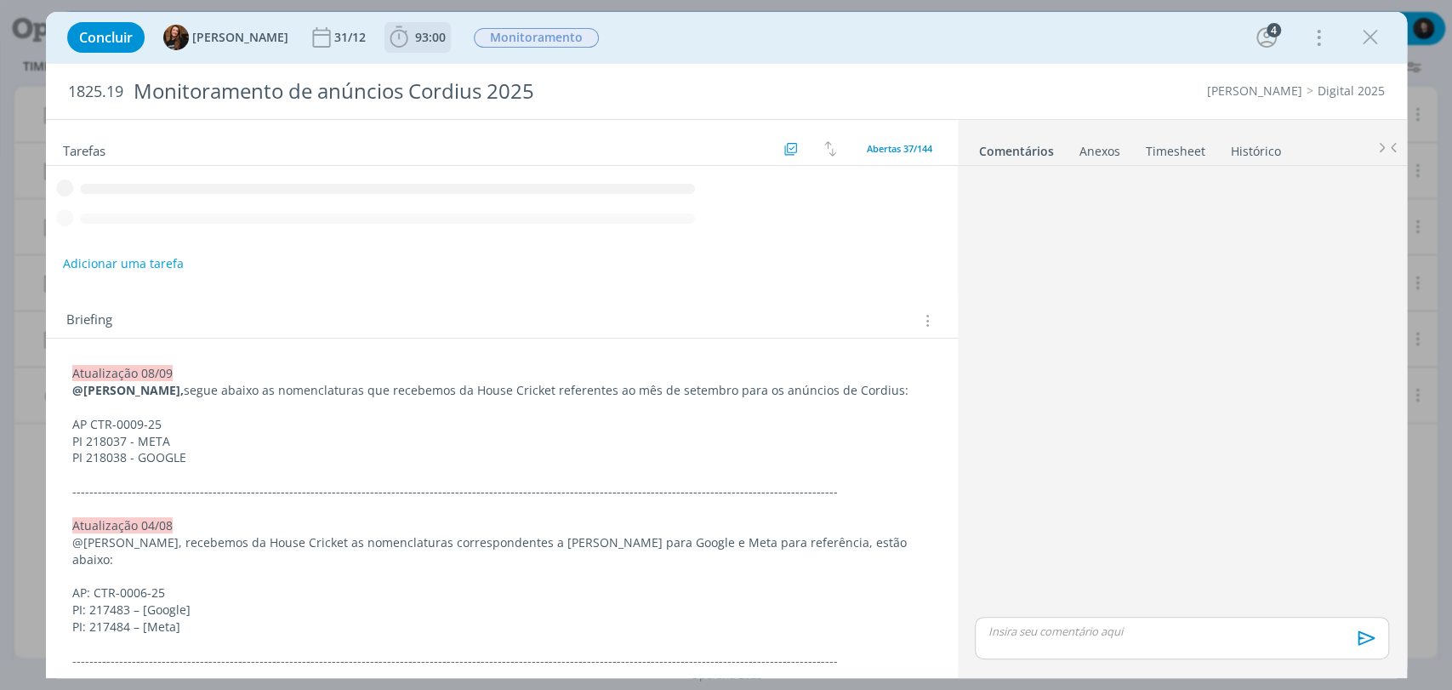
click at [415, 40] on span "93:00" at bounding box center [430, 37] width 31 height 16
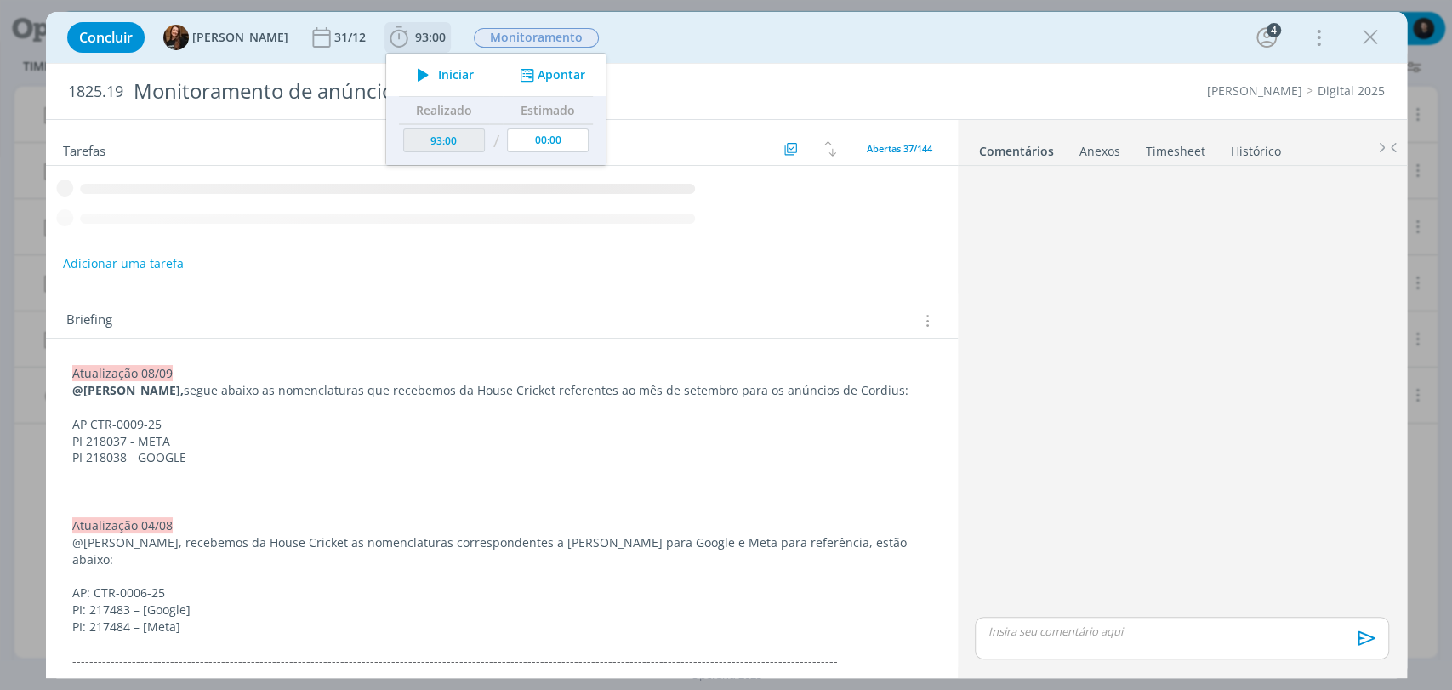
click at [531, 67] on button "Apontar" at bounding box center [550, 75] width 71 height 18
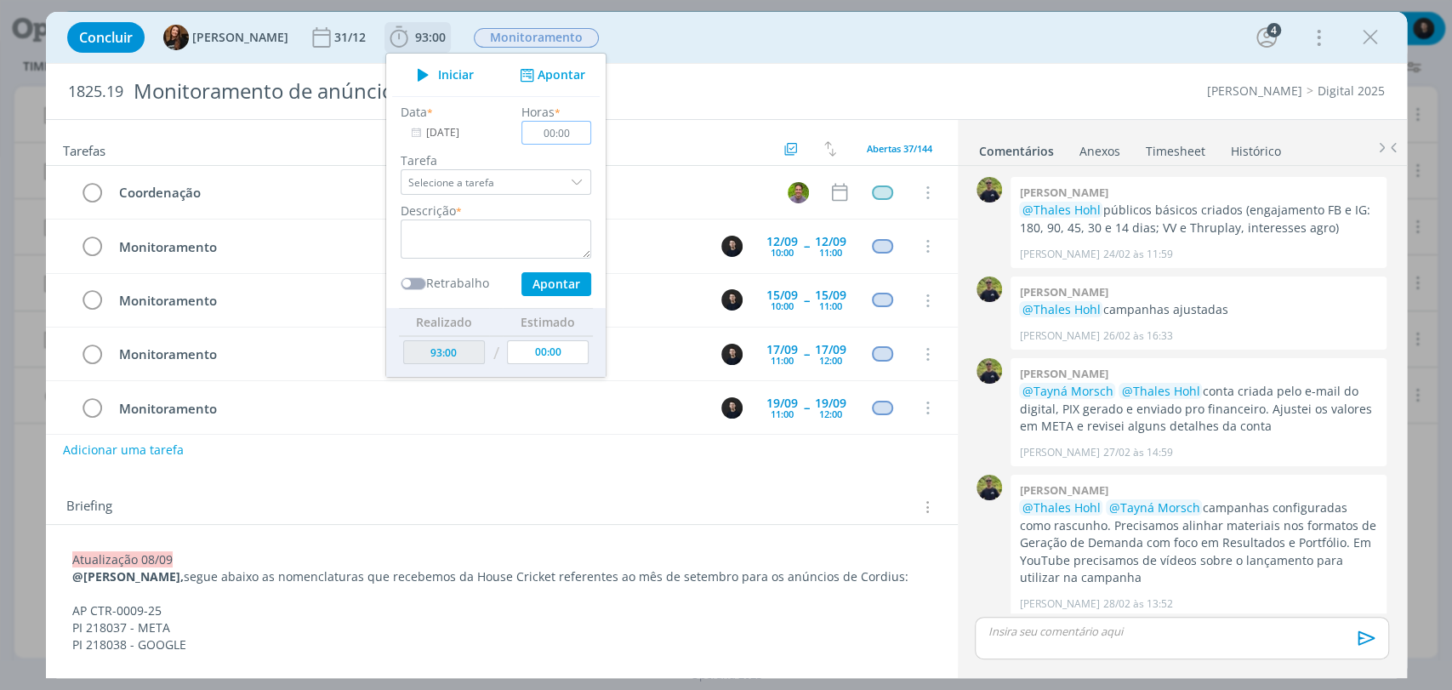
scroll to position [1000, 0]
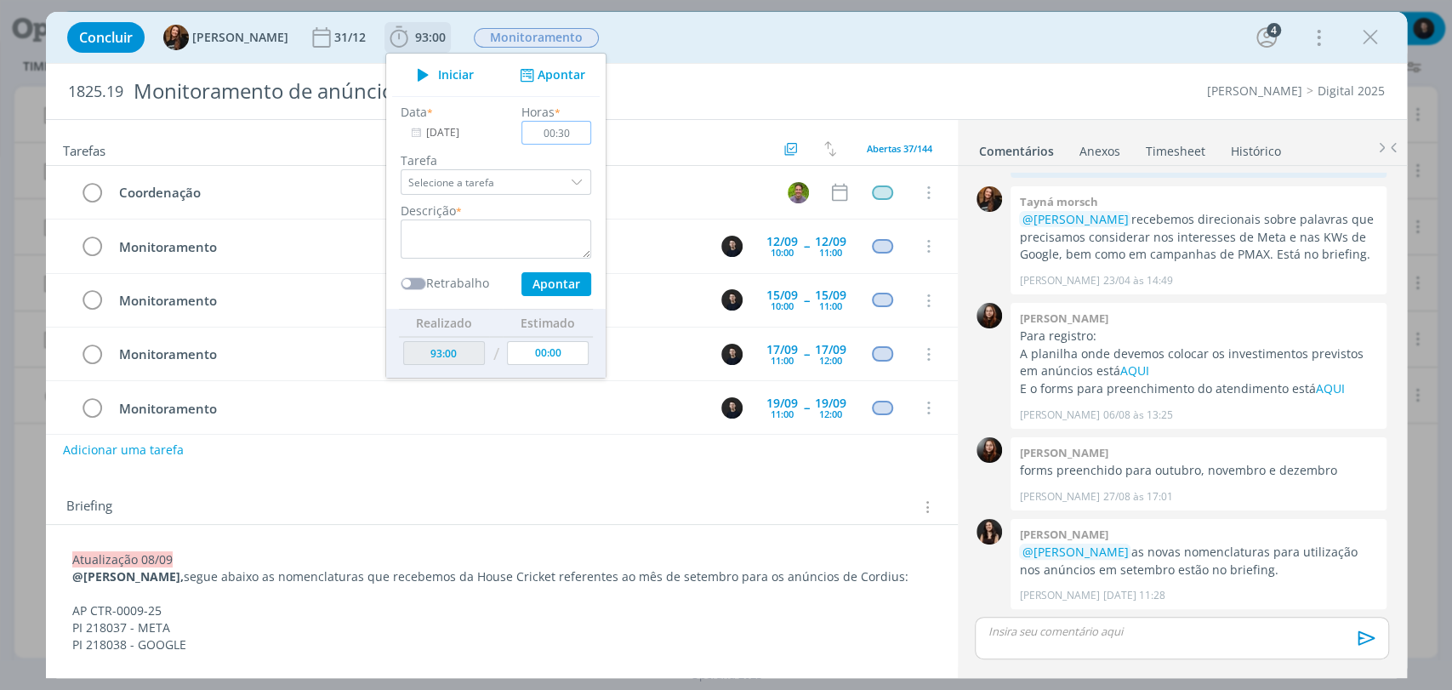
type input "00:30"
drag, startPoint x: 531, startPoint y: 67, endPoint x: 555, endPoint y: 98, distance: 38.8
drag, startPoint x: 555, startPoint y: 98, endPoint x: 499, endPoint y: 242, distance: 154.8
click at [499, 242] on textarea "dialog" at bounding box center [496, 238] width 191 height 39
type textarea "monitoramento"
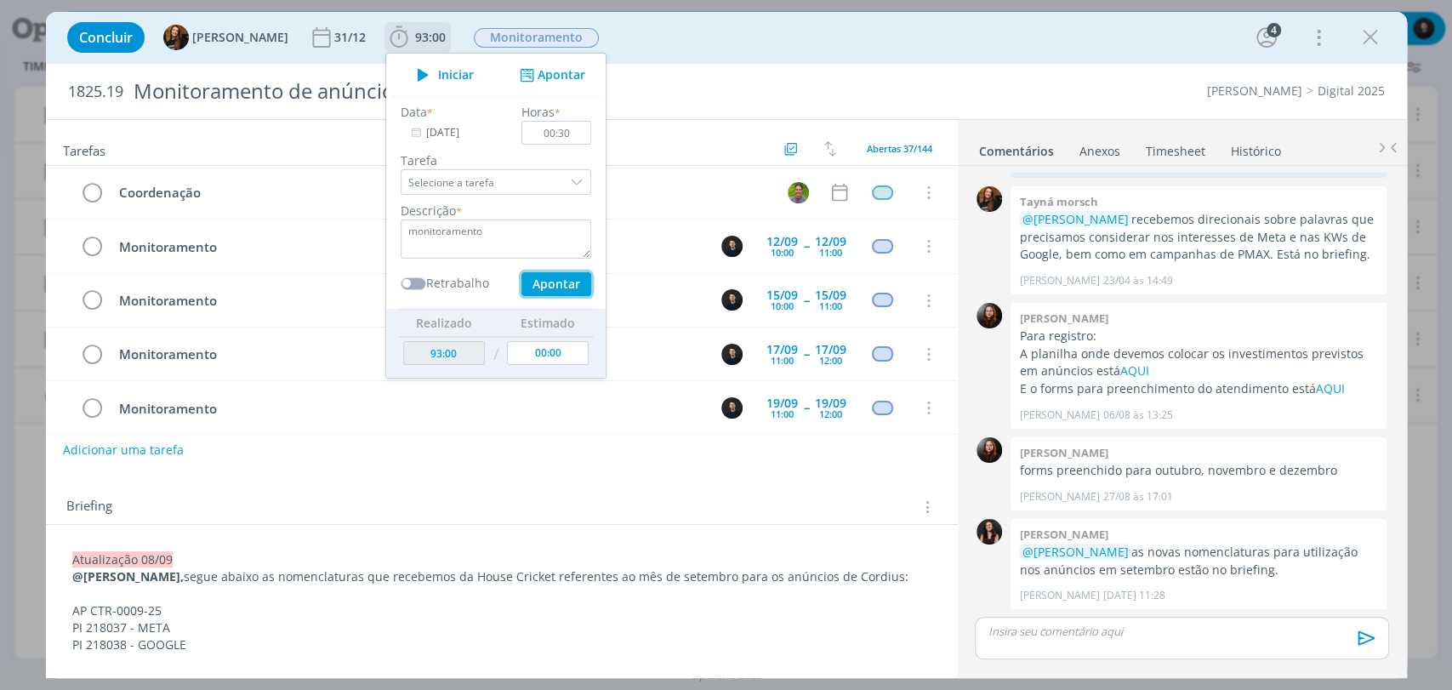
click at [521, 272] on button "Apontar" at bounding box center [556, 284] width 70 height 24
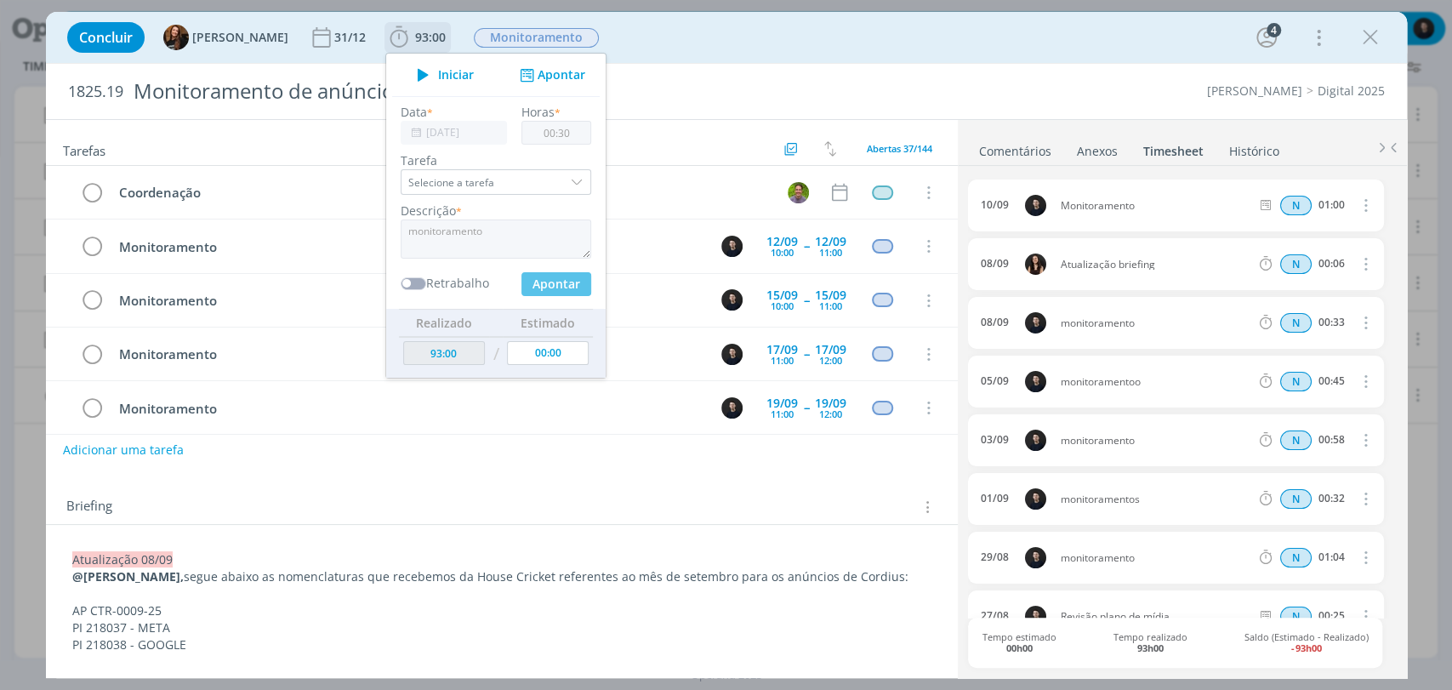
type input "93:30"
type input "00:00"
click at [1366, 39] on icon "dialog" at bounding box center [1371, 38] width 26 height 26
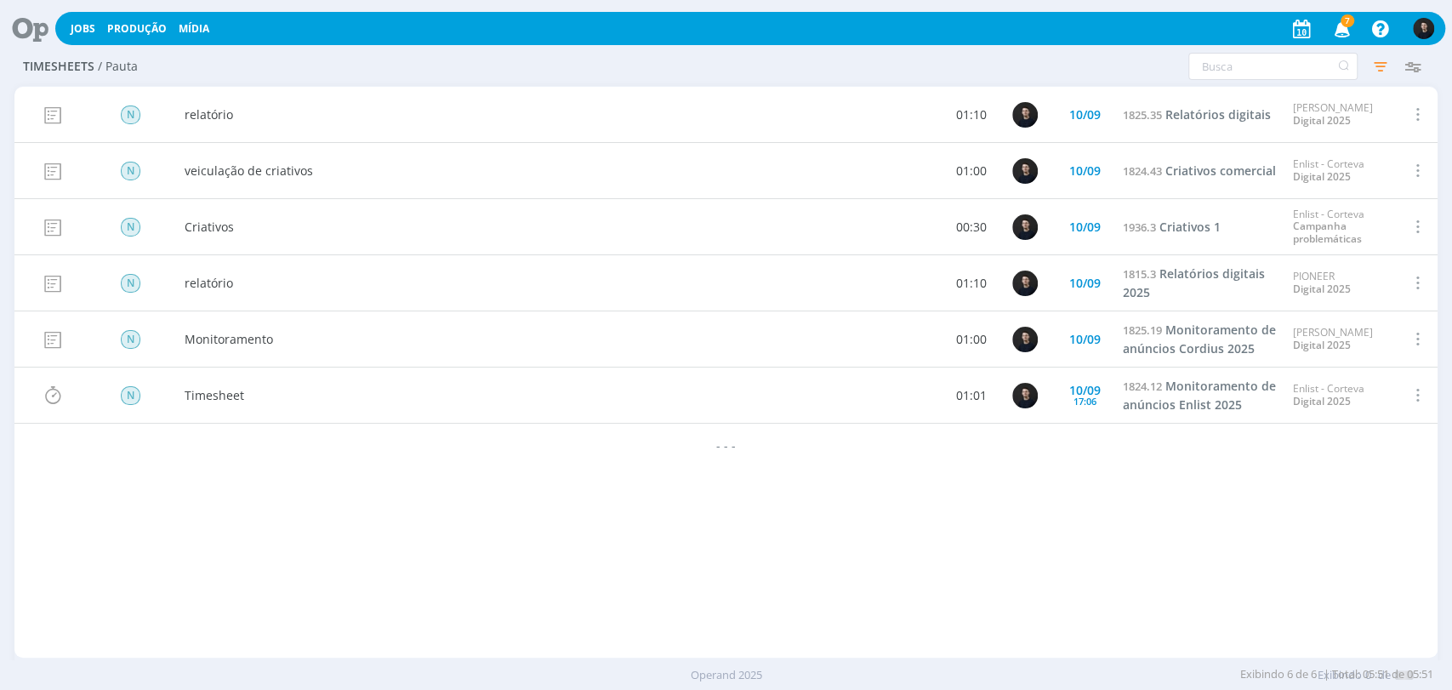
click at [25, 9] on div "Jobs Produção Mídia 7 Notificações Central de Ajuda Área de Membros Implantação…" at bounding box center [726, 27] width 1438 height 41
click at [23, 23] on icon at bounding box center [24, 28] width 35 height 33
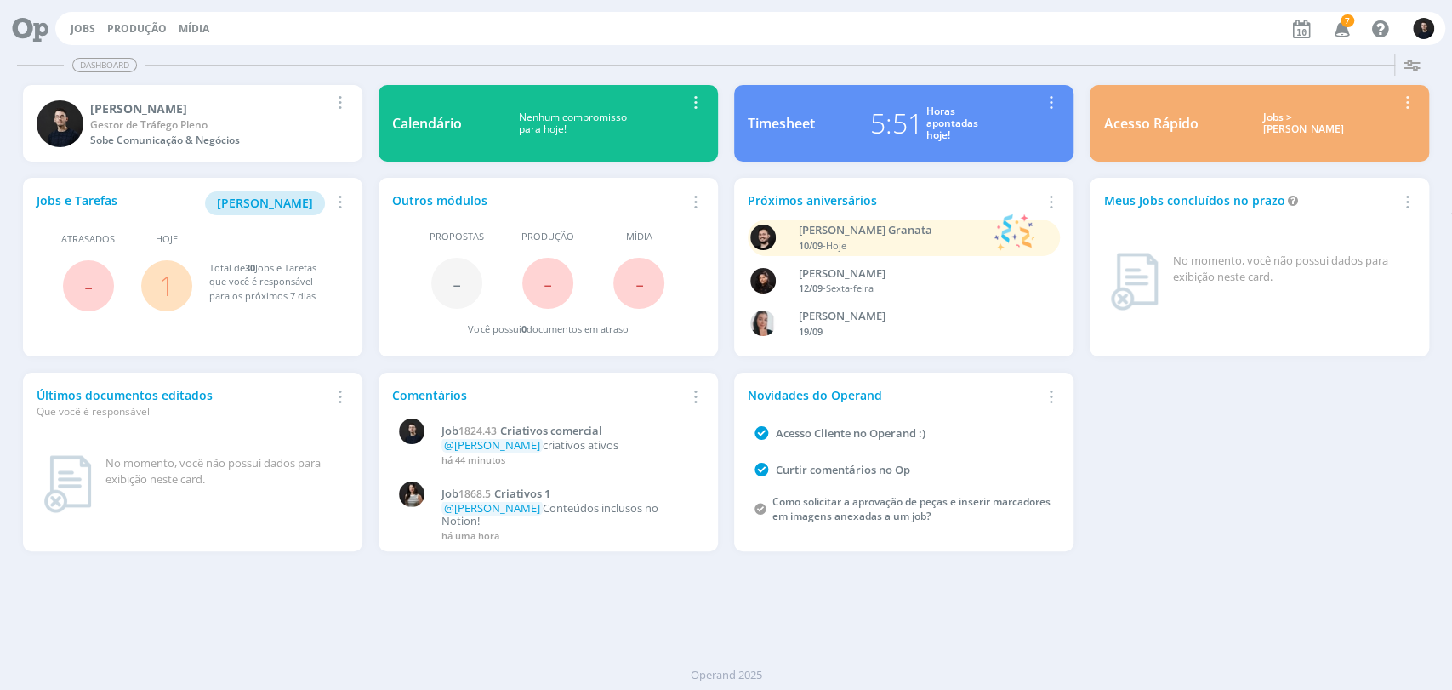
click at [1148, 526] on div "Jobs e Tarefas Minha Pauta Remover Card Atrasados - Hoje 1 Total de 30 Jobs e T…" at bounding box center [725, 365] width 1423 height 390
click at [256, 214] on button "[PERSON_NAME]" at bounding box center [265, 203] width 120 height 24
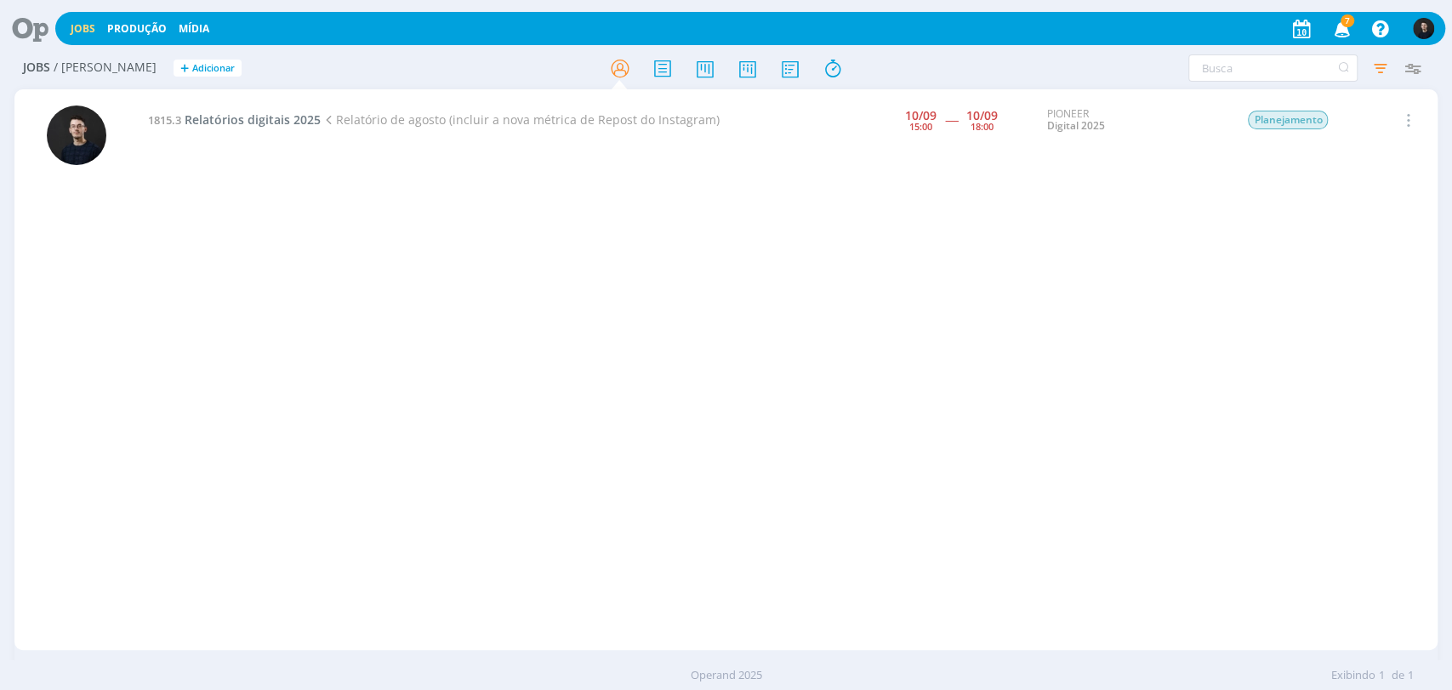
click at [32, 29] on icon at bounding box center [24, 28] width 35 height 33
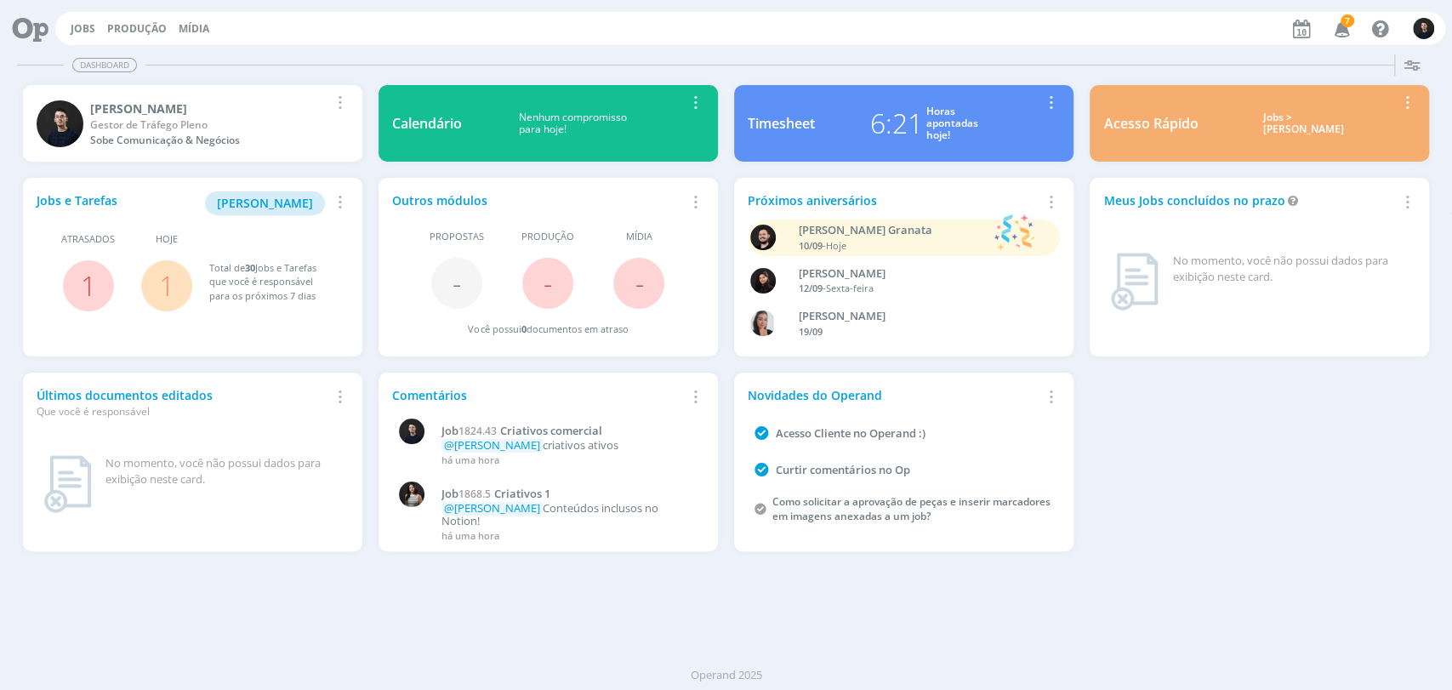
click at [629, 60] on div "Dashboard" at bounding box center [726, 65] width 1418 height 25
click at [858, 132] on div "6:21 Horas apontadas hoje!" at bounding box center [924, 123] width 218 height 41
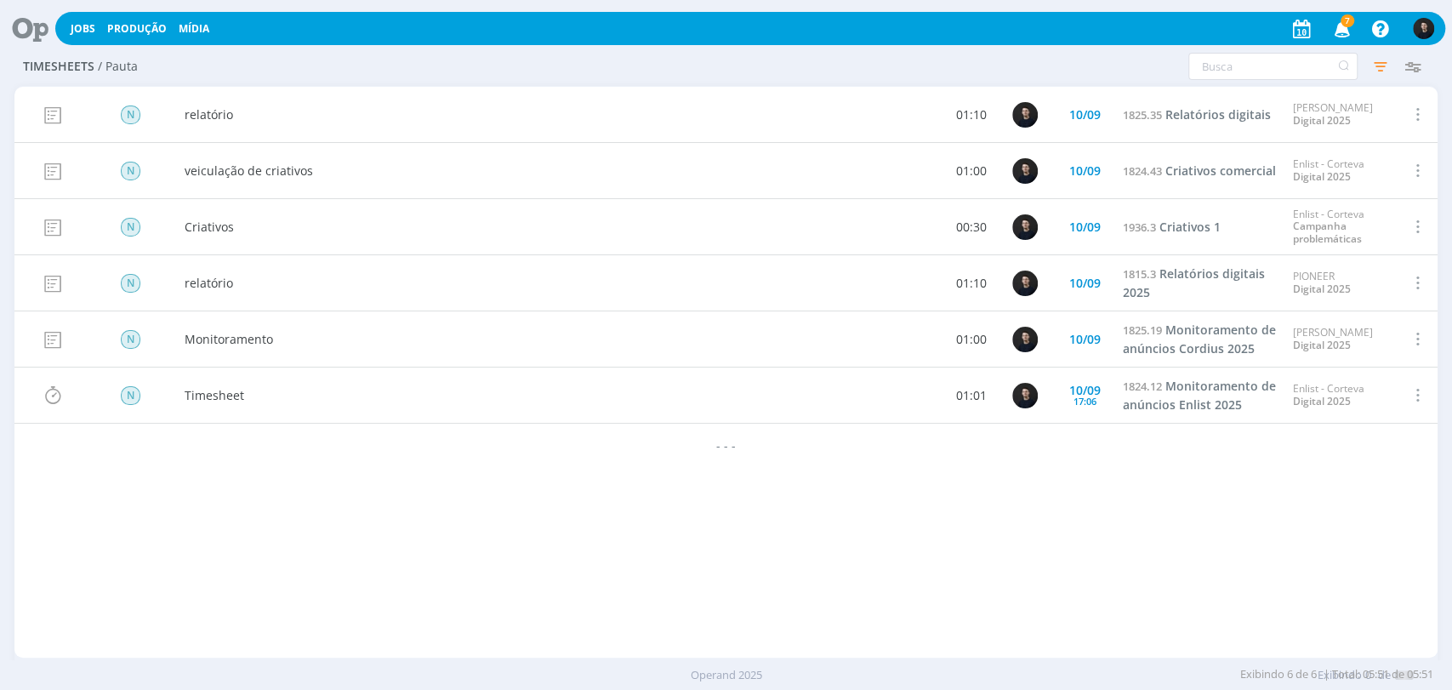
click at [33, 35] on icon at bounding box center [24, 28] width 35 height 33
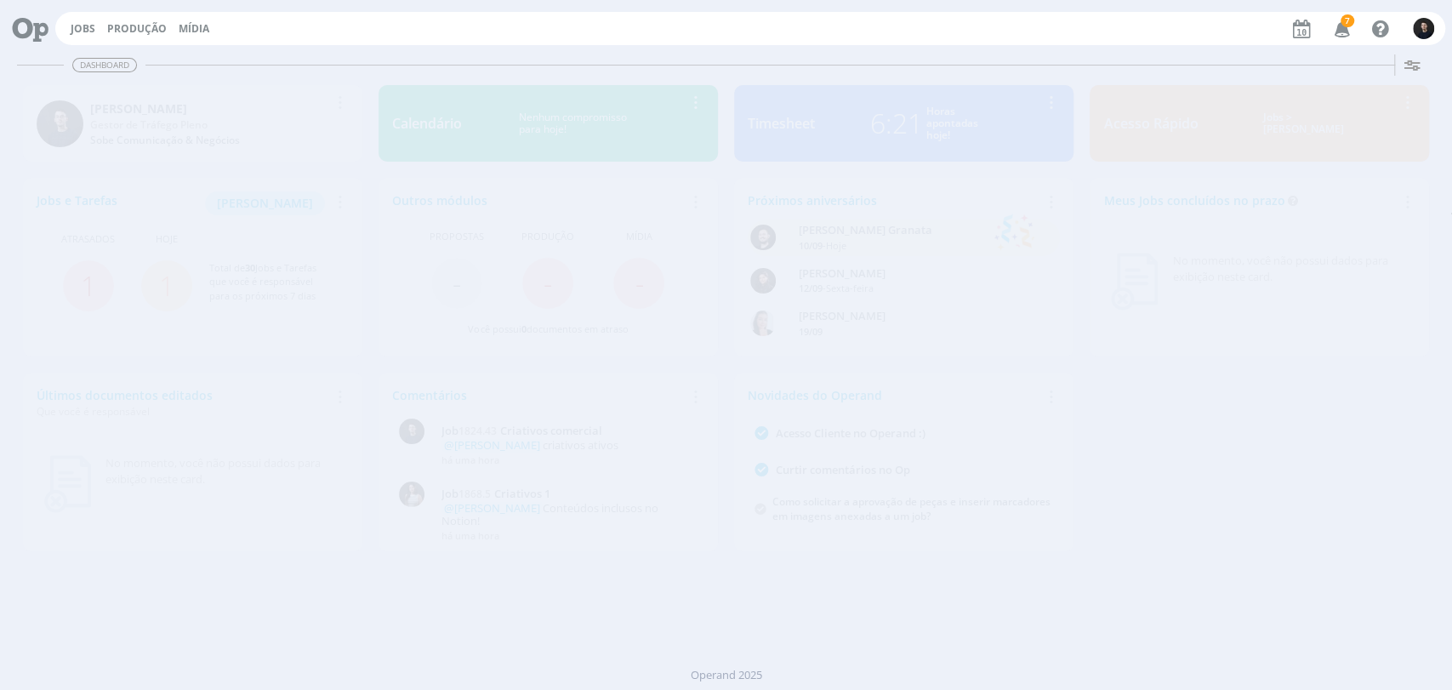
click at [930, 97] on link "Timesheet 6:21 Horas apontadas hoje! Remover Card" at bounding box center [903, 123] width 339 height 77
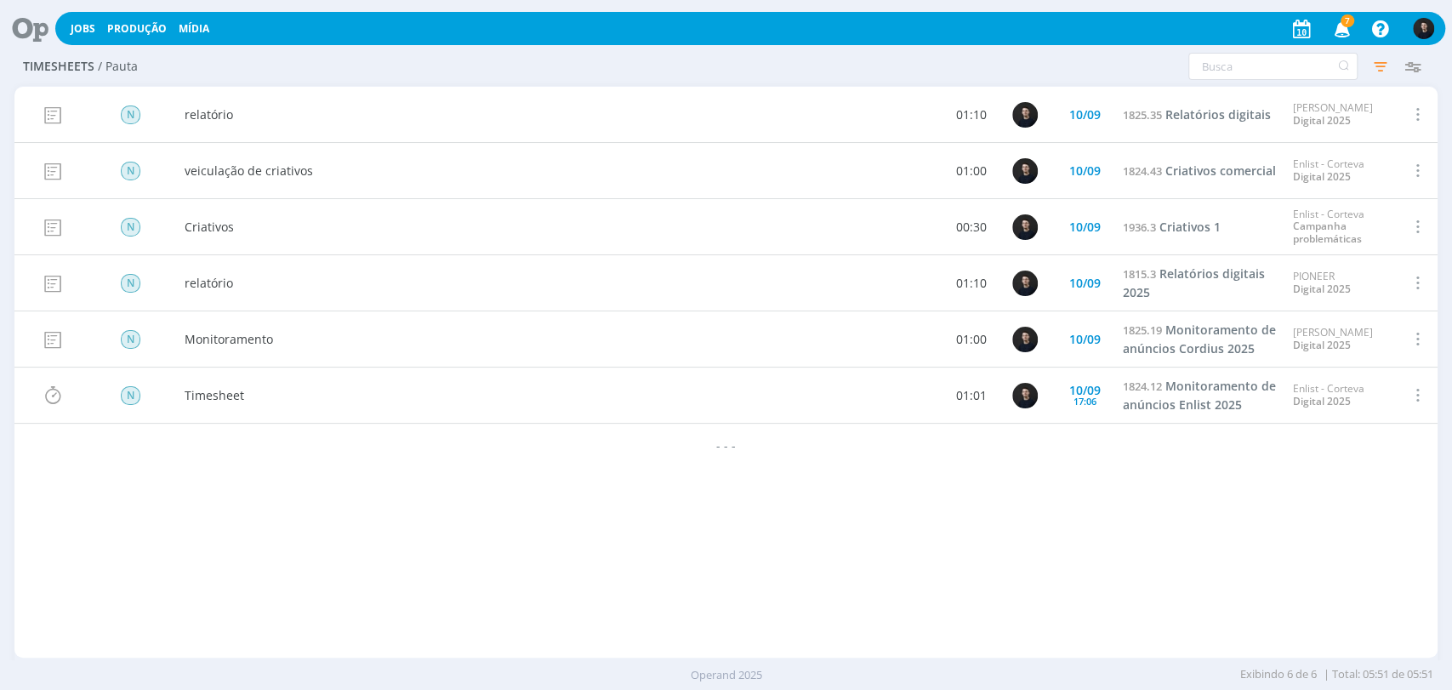
click at [1410, 394] on span at bounding box center [1416, 395] width 19 height 23
click at [1323, 337] on div "Editar" at bounding box center [1363, 336] width 168 height 25
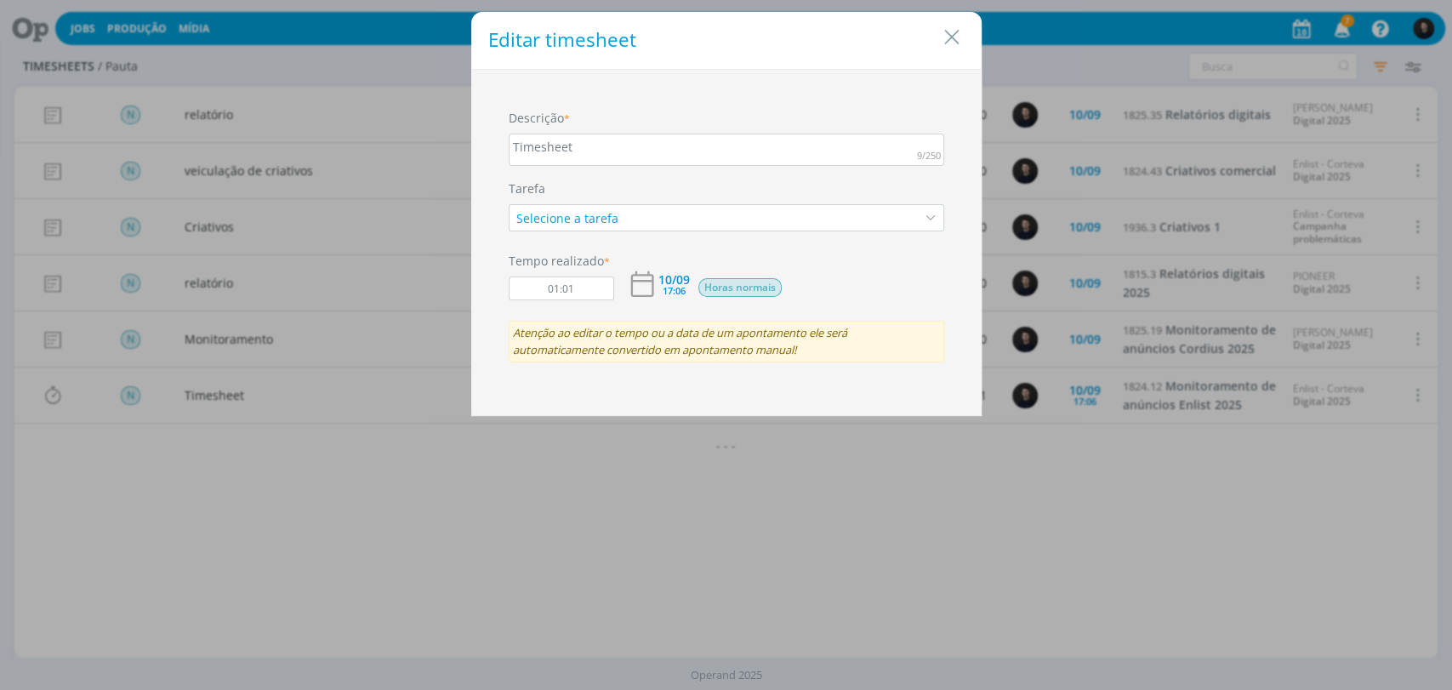
click at [582, 151] on div "Timesheet" at bounding box center [727, 150] width 436 height 32
click at [583, 153] on div "Timesheet" at bounding box center [727, 150] width 436 height 32
click at [583, 146] on div "Timesheet" at bounding box center [727, 150] width 436 height 32
click at [579, 145] on div "Timesheet" at bounding box center [727, 150] width 436 height 32
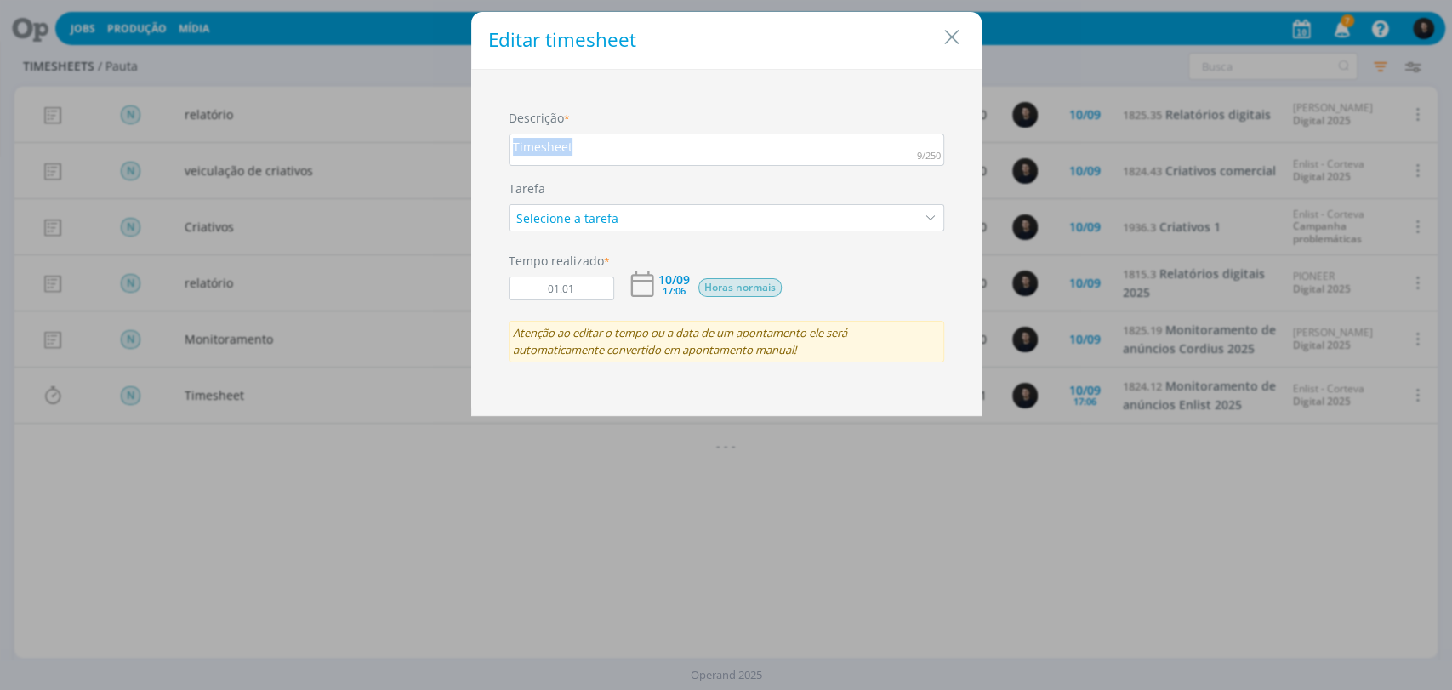
click at [579, 145] on div "Timesheet" at bounding box center [727, 150] width 436 height 32
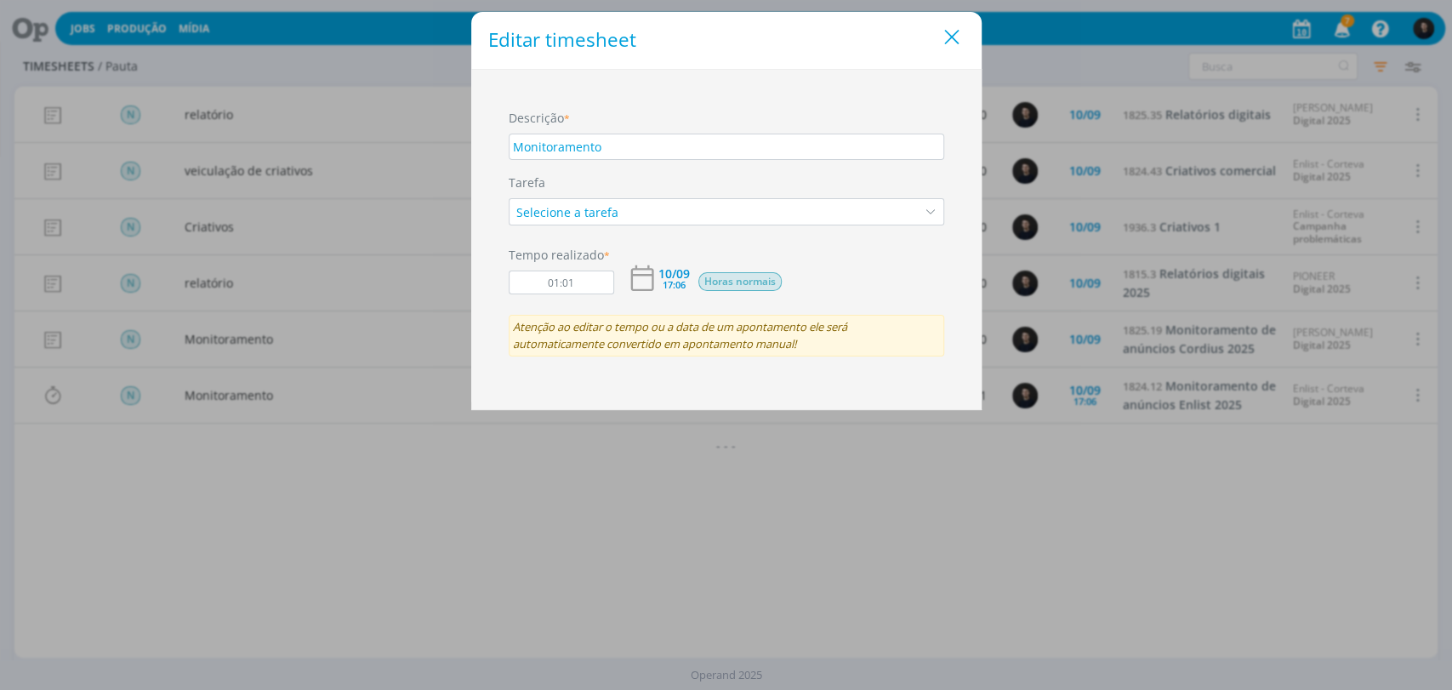
click at [954, 31] on icon "Close" at bounding box center [952, 38] width 26 height 26
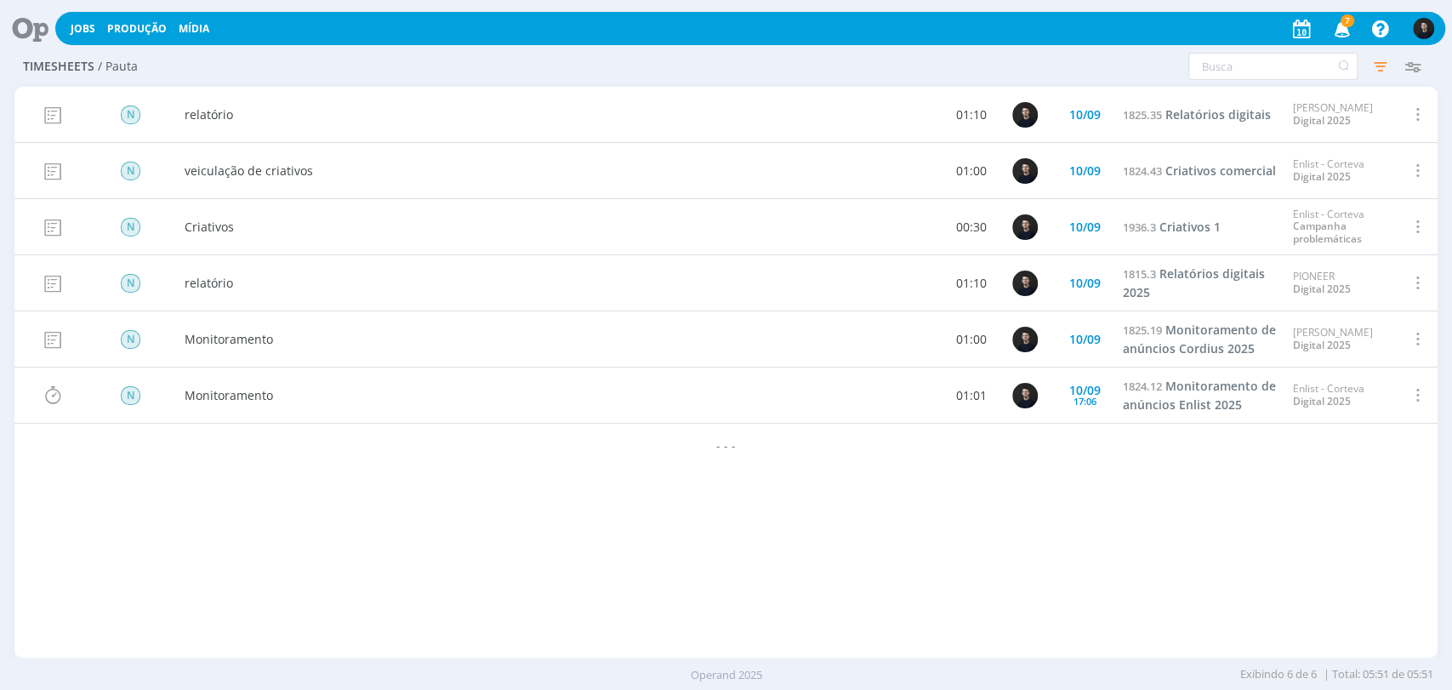
click at [991, 70] on div "Configurar exibição Ordenação Ordenação padrão Tipo de timesheet Tipo de aponta…" at bounding box center [1200, 66] width 458 height 27
click at [26, 28] on icon at bounding box center [24, 28] width 35 height 33
